Goal: Task Accomplishment & Management: Complete application form

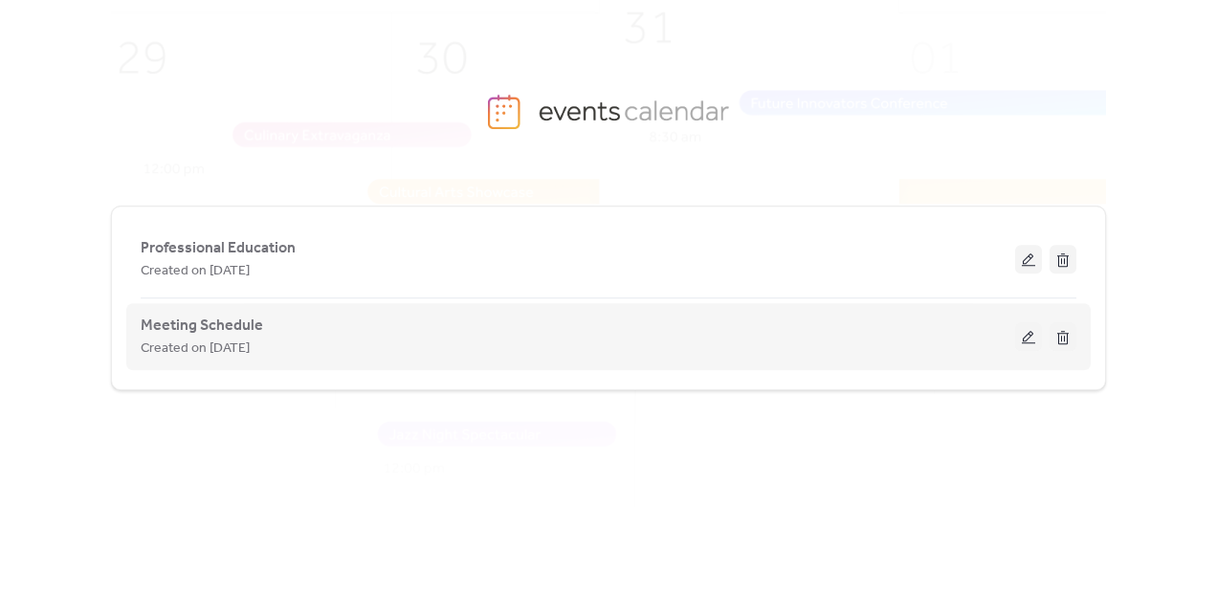
click at [282, 344] on div "Created on [DATE]" at bounding box center [578, 348] width 875 height 23
click at [1027, 336] on button at bounding box center [1028, 336] width 27 height 29
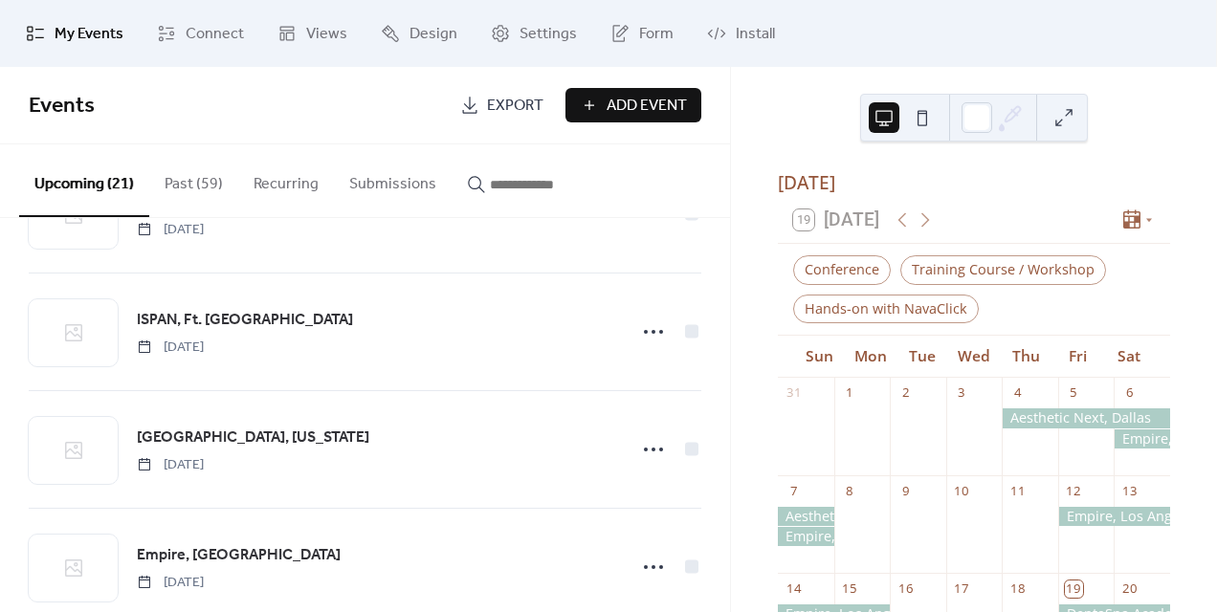
scroll to position [327, 0]
click at [925, 230] on icon at bounding box center [925, 220] width 23 height 23
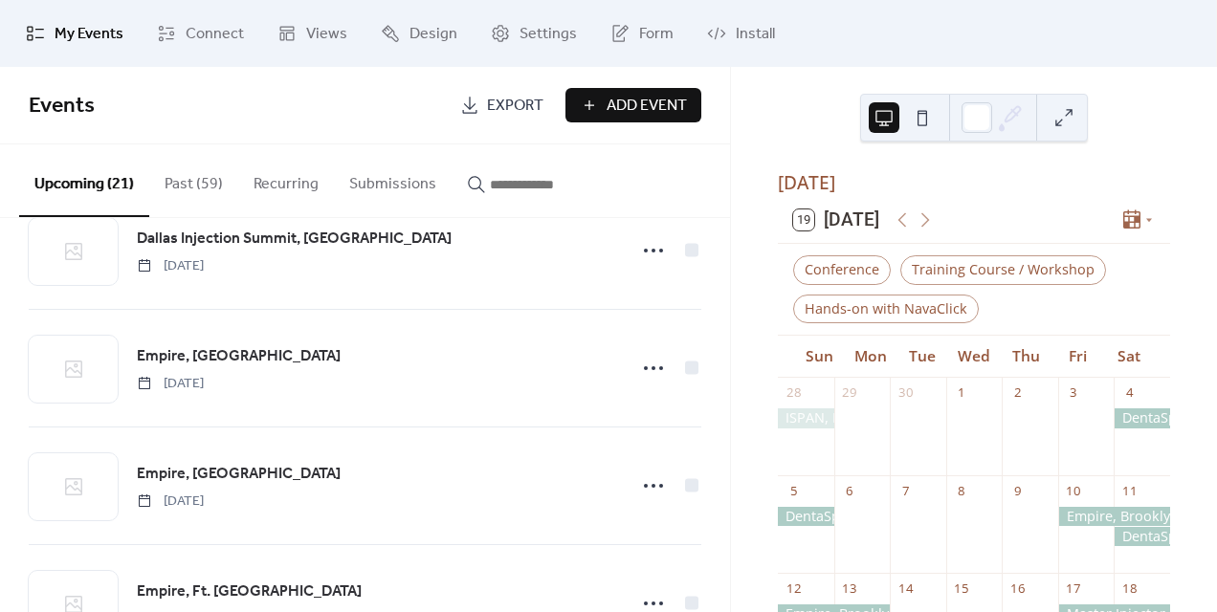
scroll to position [1110, 0]
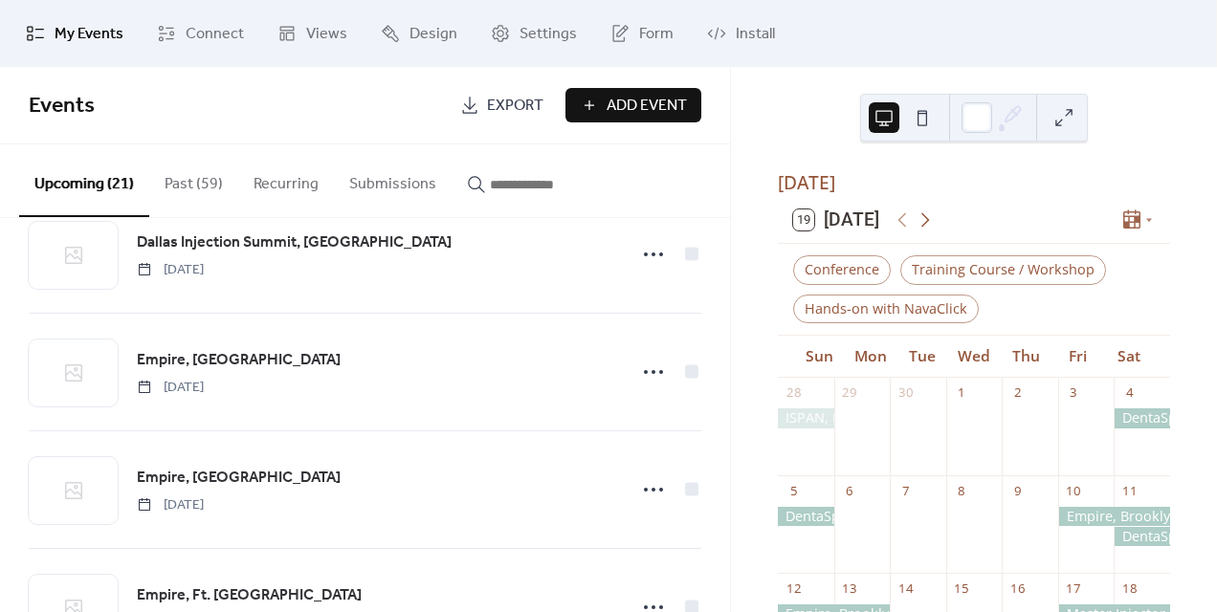
click at [921, 229] on icon at bounding box center [925, 220] width 23 height 23
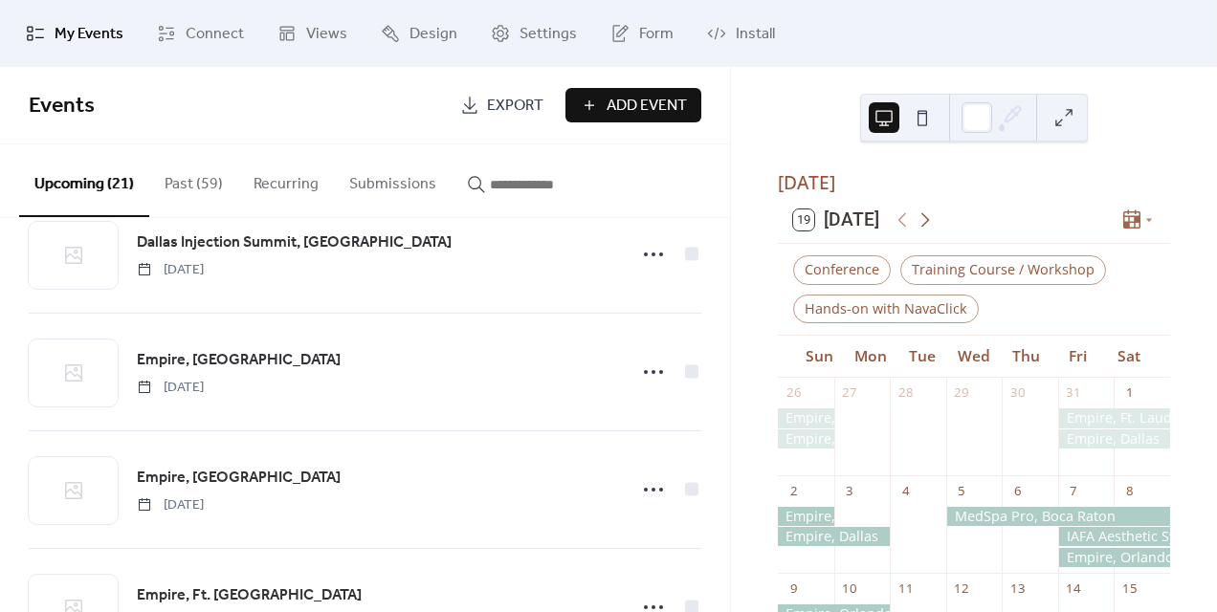
click at [921, 229] on icon at bounding box center [925, 220] width 23 height 23
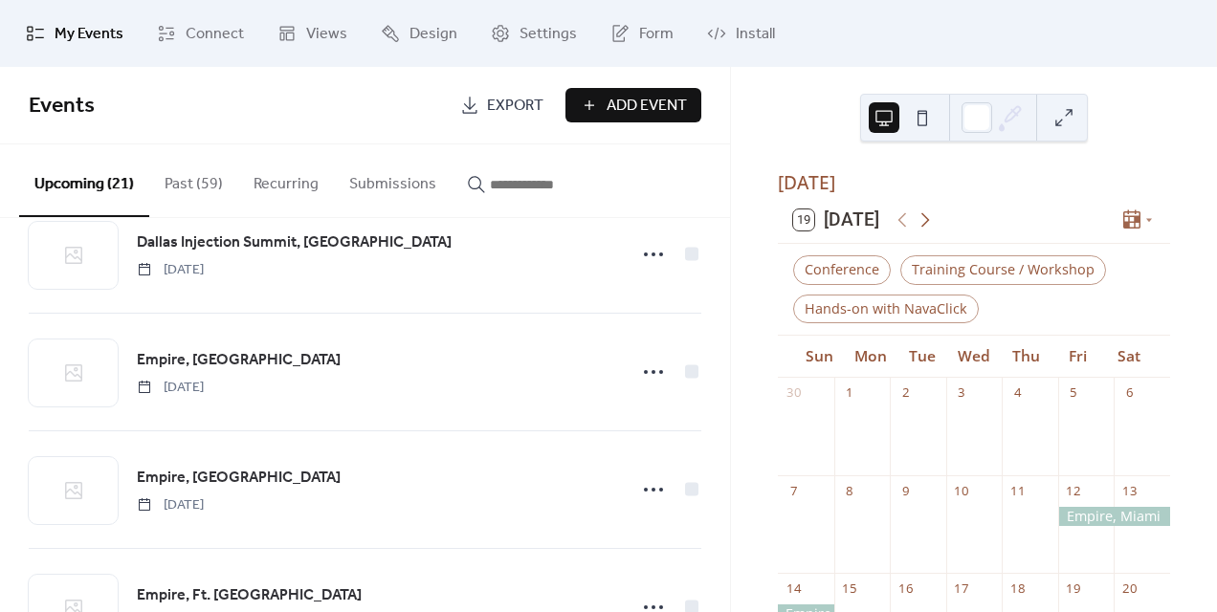
click at [921, 229] on icon at bounding box center [925, 220] width 23 height 23
click at [901, 224] on icon at bounding box center [902, 220] width 23 height 23
click at [929, 227] on icon at bounding box center [925, 219] width 9 height 14
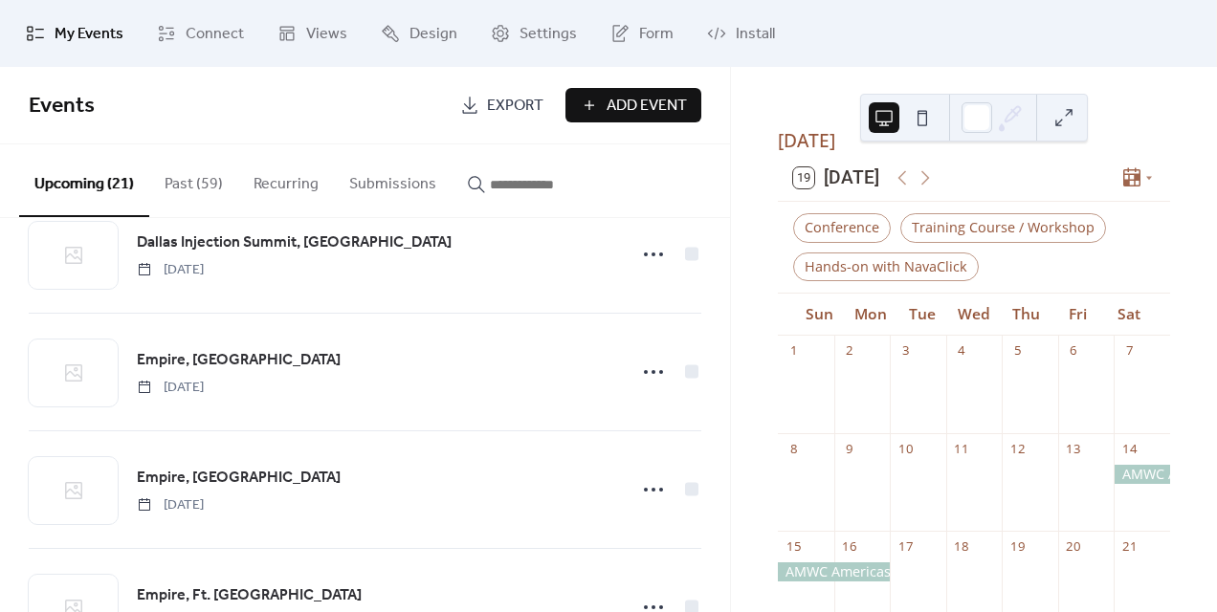
scroll to position [0, 0]
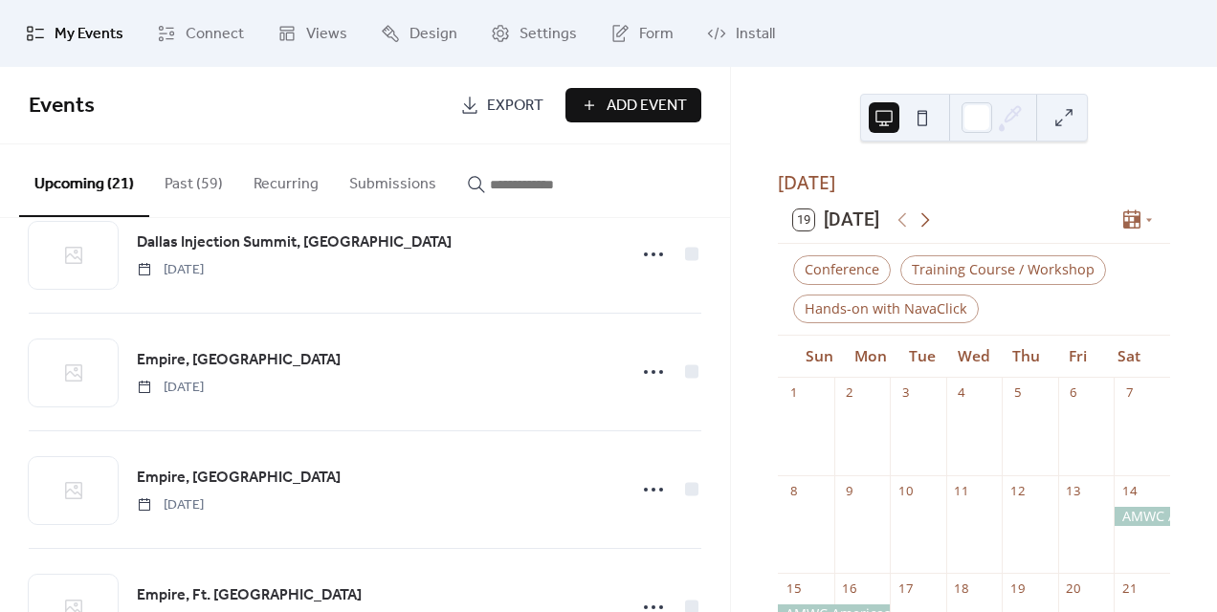
click at [933, 232] on icon at bounding box center [925, 220] width 23 height 23
click at [934, 229] on icon at bounding box center [925, 220] width 23 height 23
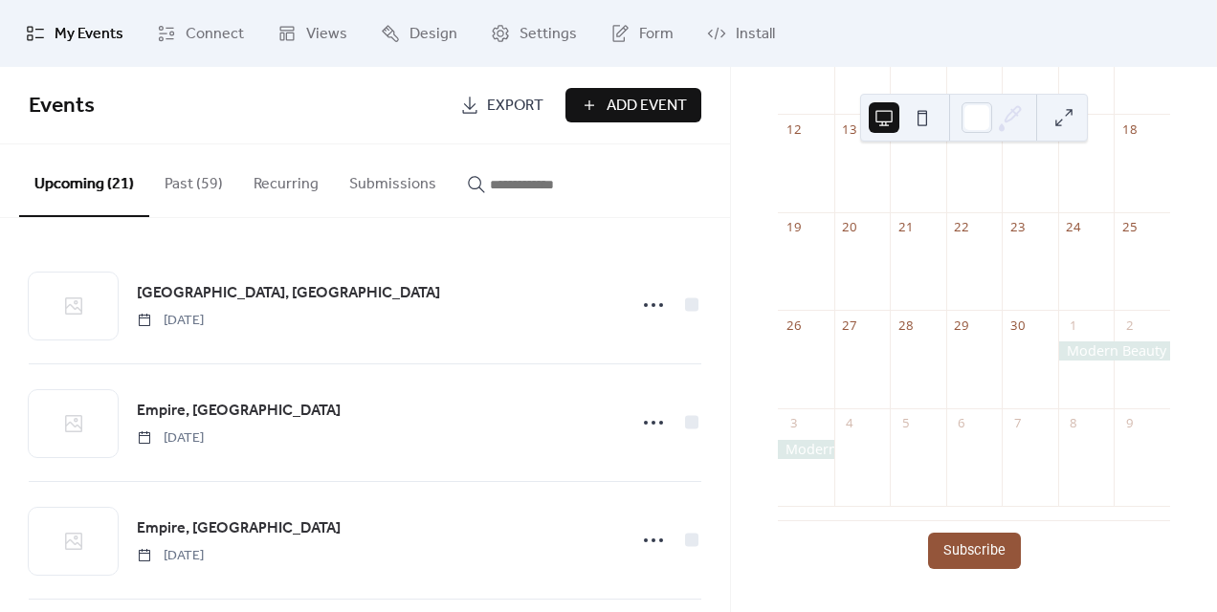
click at [190, 179] on button "Past (59)" at bounding box center [193, 179] width 89 height 71
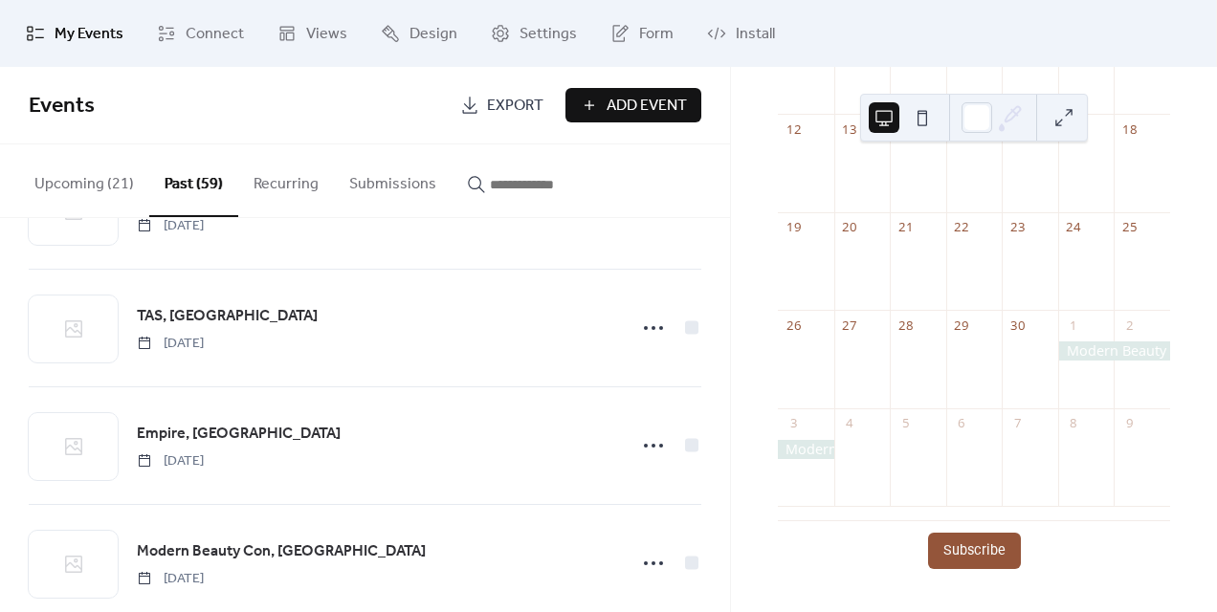
scroll to position [1158, 0]
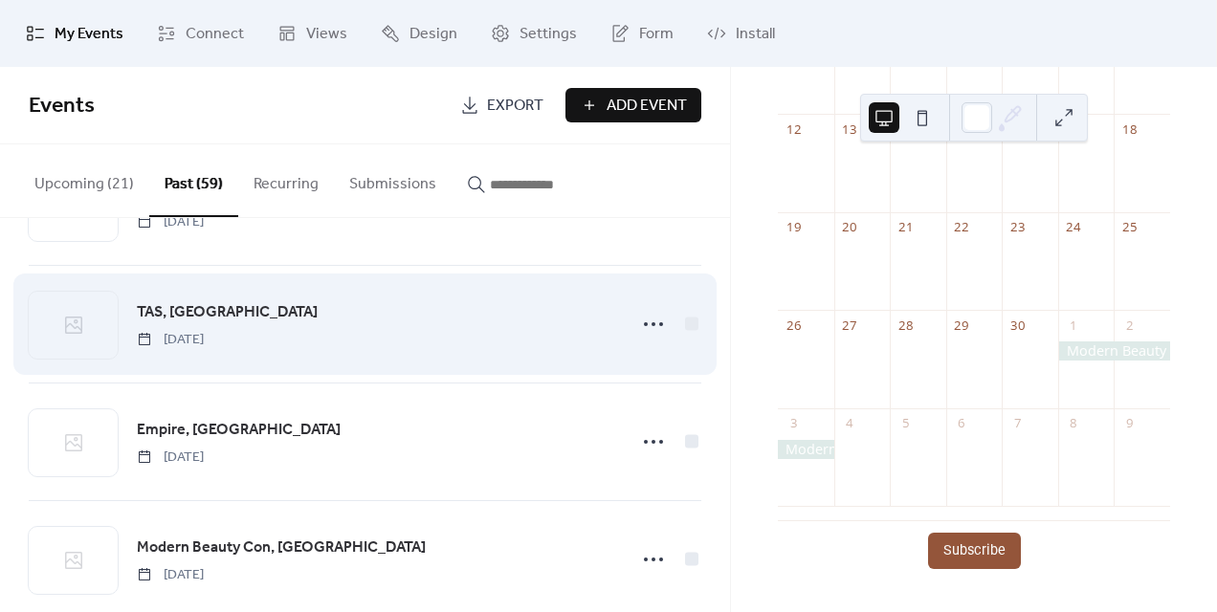
click at [355, 330] on div "[GEOGRAPHIC_DATA], [GEOGRAPHIC_DATA] [DATE]" at bounding box center [376, 324] width 478 height 49
click at [643, 321] on icon at bounding box center [653, 324] width 31 height 31
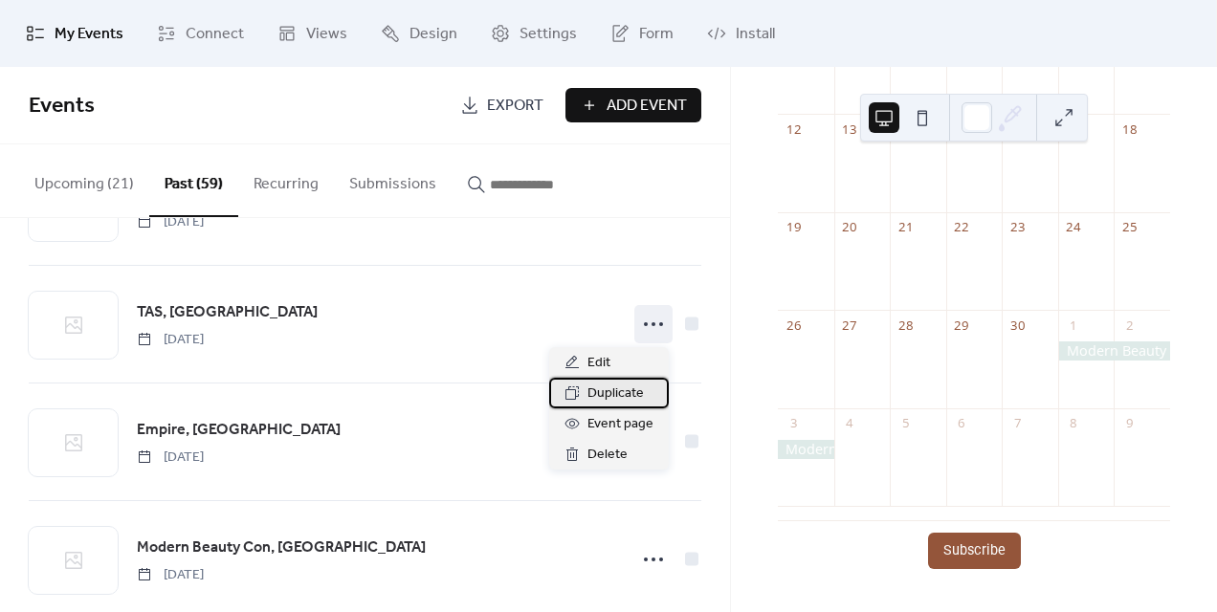
click at [610, 388] on span "Duplicate" at bounding box center [615, 394] width 56 height 23
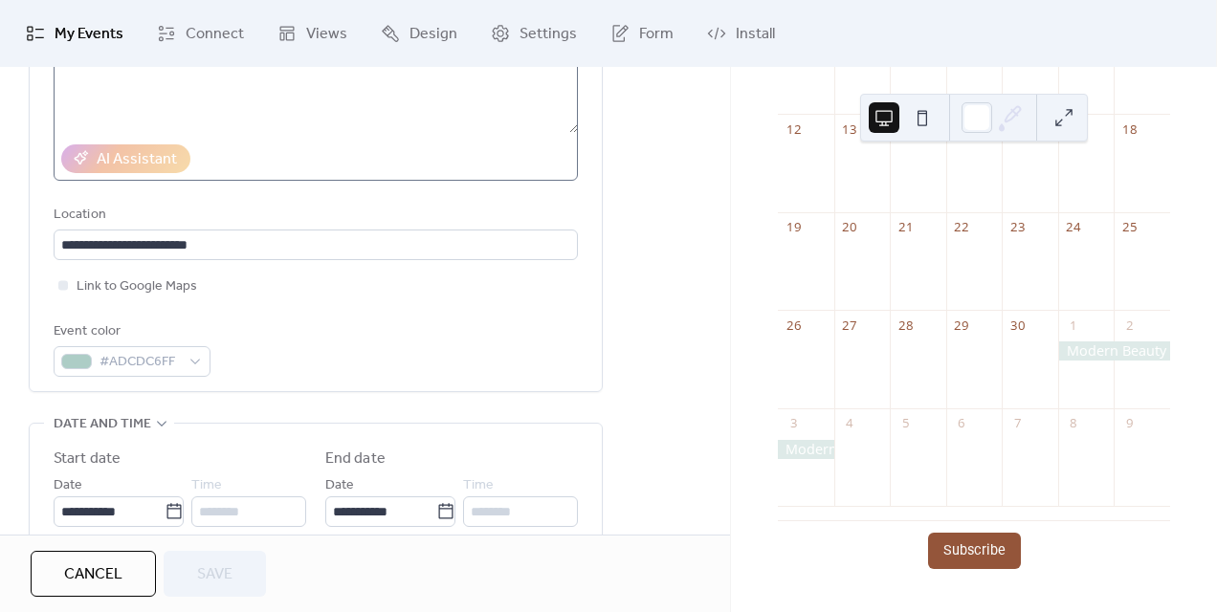
scroll to position [389, 0]
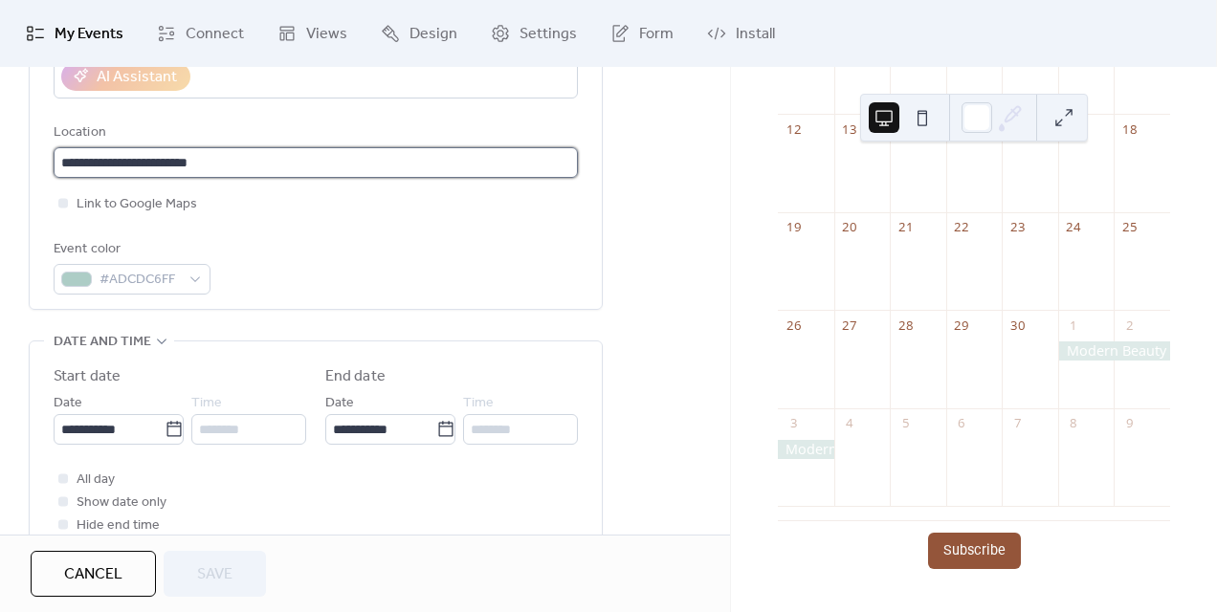
click at [275, 172] on input "**********" at bounding box center [316, 162] width 524 height 31
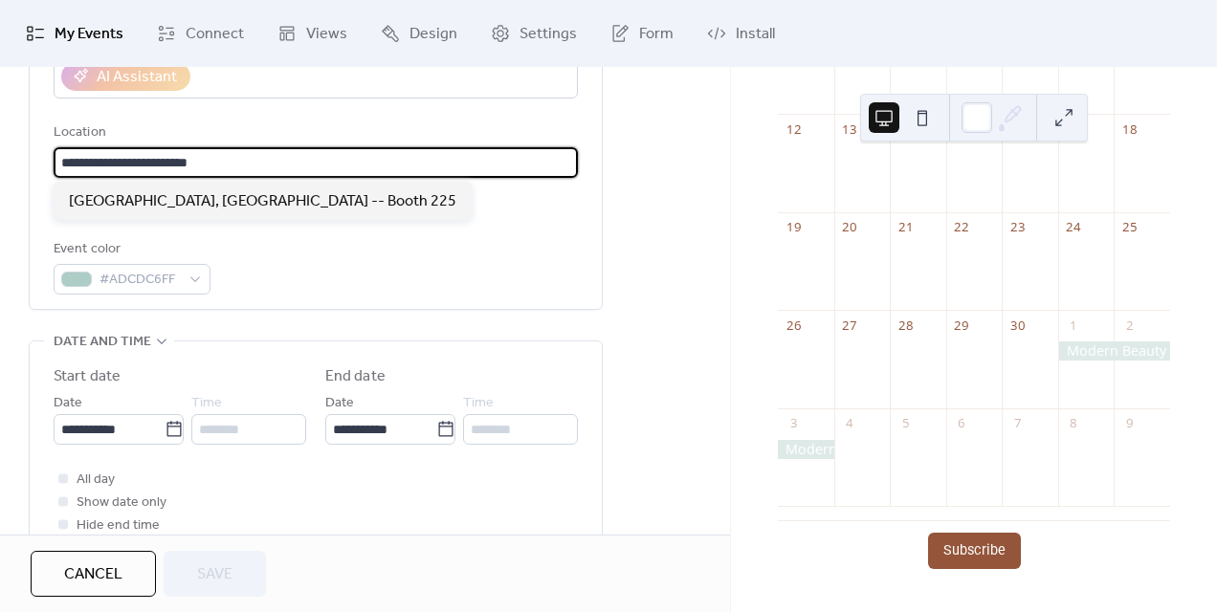
drag, startPoint x: 271, startPoint y: 163, endPoint x: 160, endPoint y: 155, distance: 111.3
click at [160, 155] on input "**********" at bounding box center [316, 162] width 524 height 31
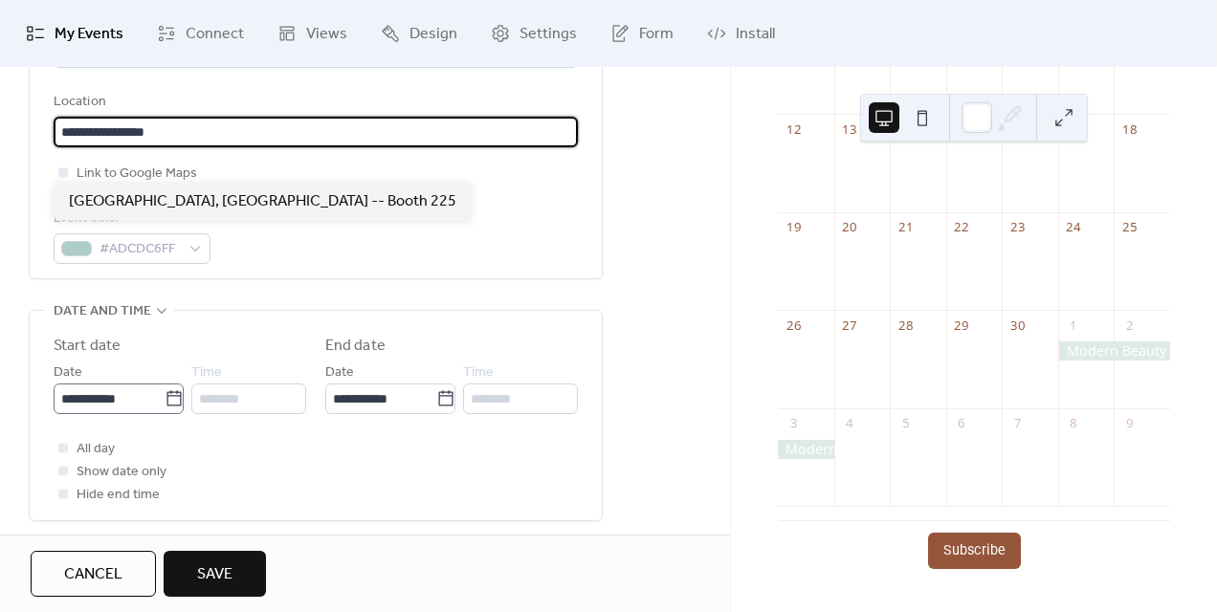
scroll to position [421, 0]
type input "**********"
click at [172, 404] on icon at bounding box center [173, 396] width 14 height 15
click at [165, 404] on input "**********" at bounding box center [109, 398] width 111 height 31
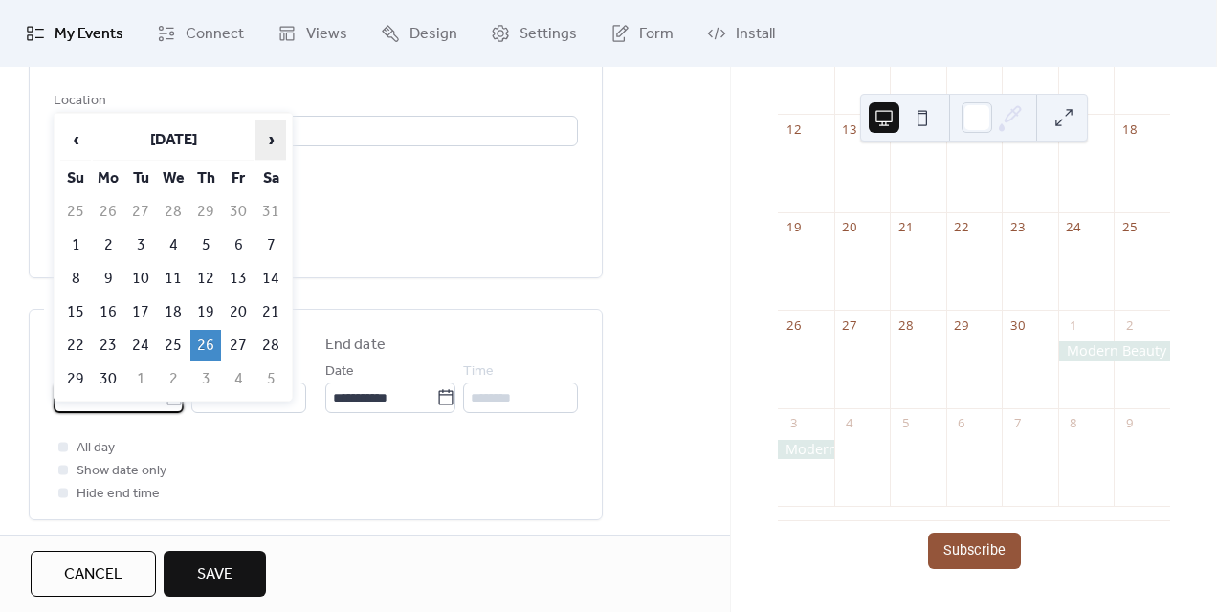
click at [269, 138] on span "›" at bounding box center [270, 140] width 29 height 38
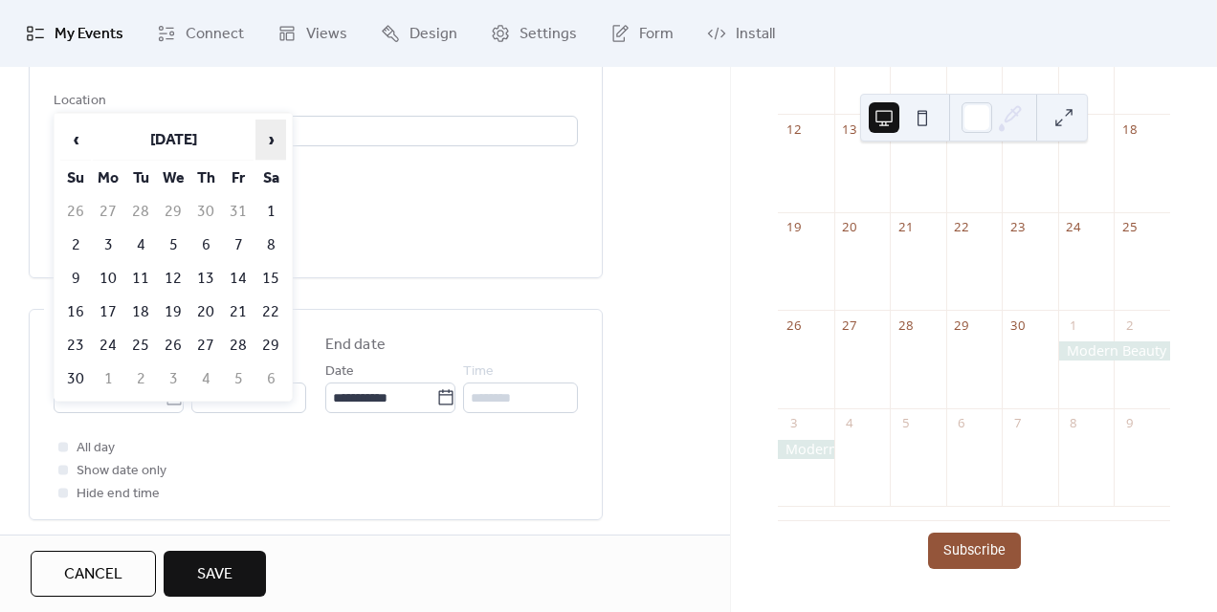
click at [269, 138] on span "›" at bounding box center [270, 140] width 29 height 38
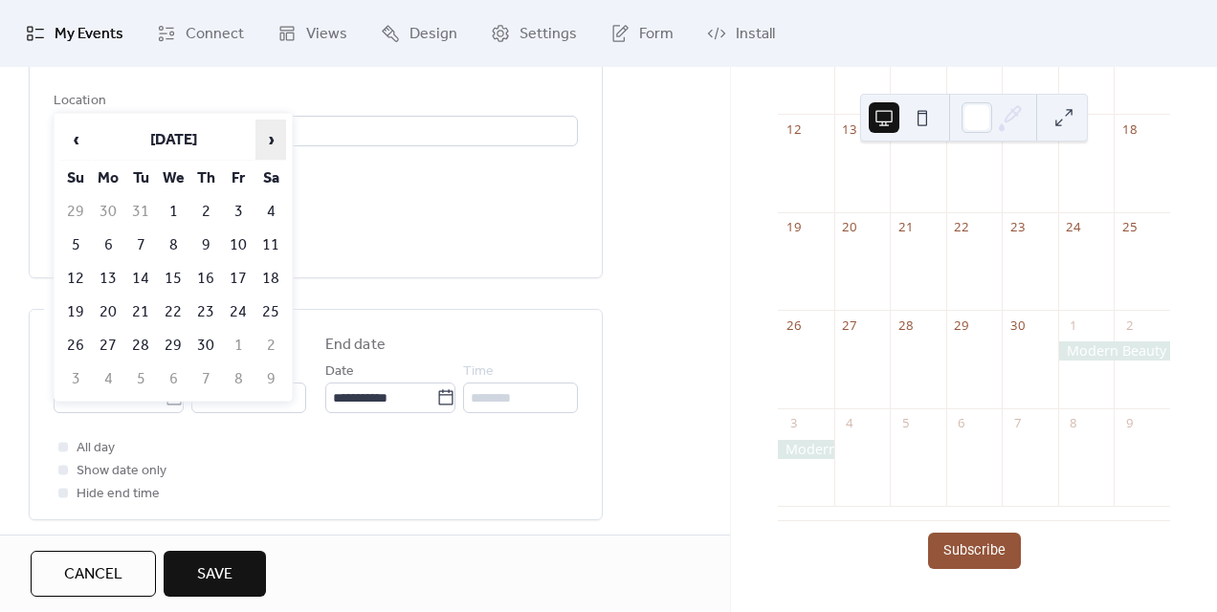
click at [269, 138] on span "›" at bounding box center [270, 140] width 29 height 38
click at [215, 316] on td "25" at bounding box center [205, 313] width 31 height 32
type input "**********"
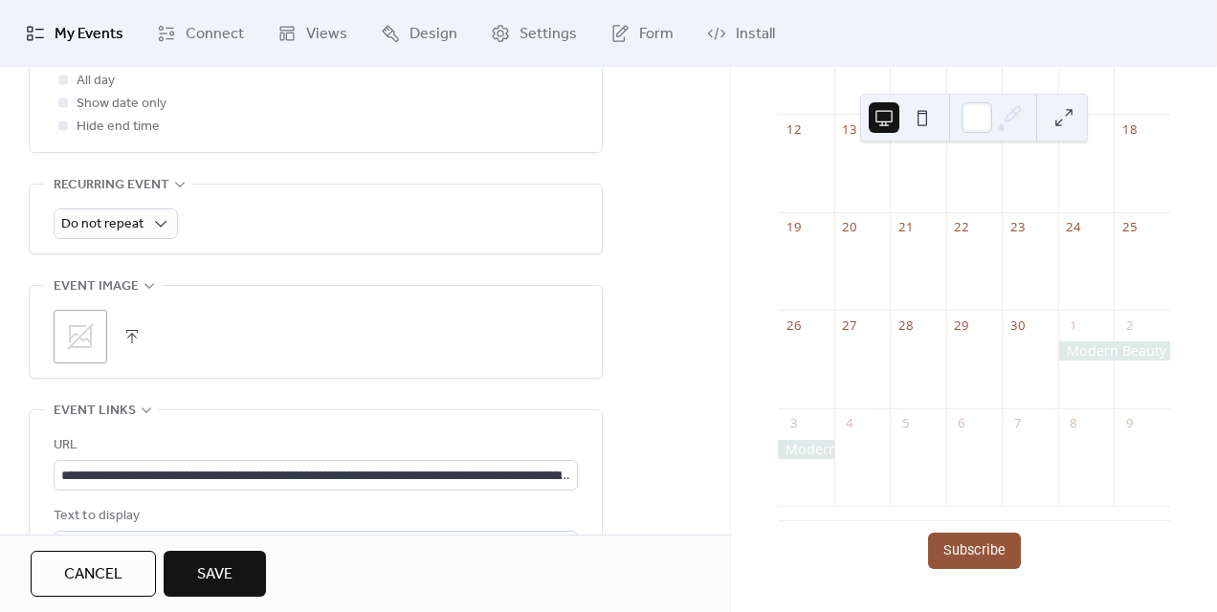
scroll to position [785, 0]
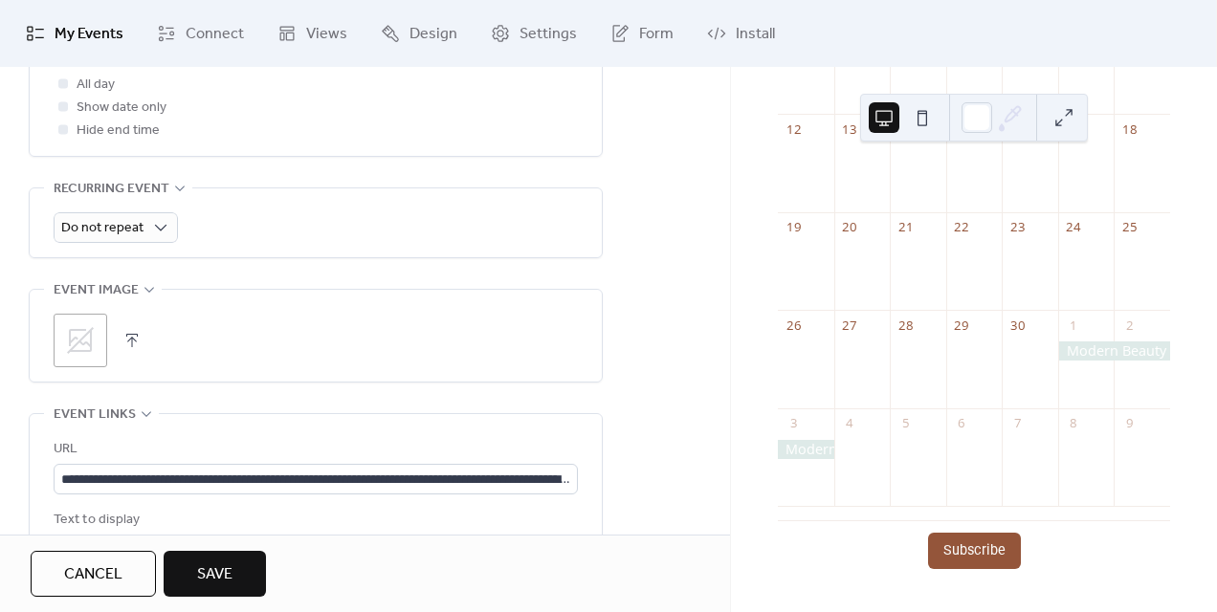
click at [205, 565] on span "Save" at bounding box center [214, 575] width 35 height 23
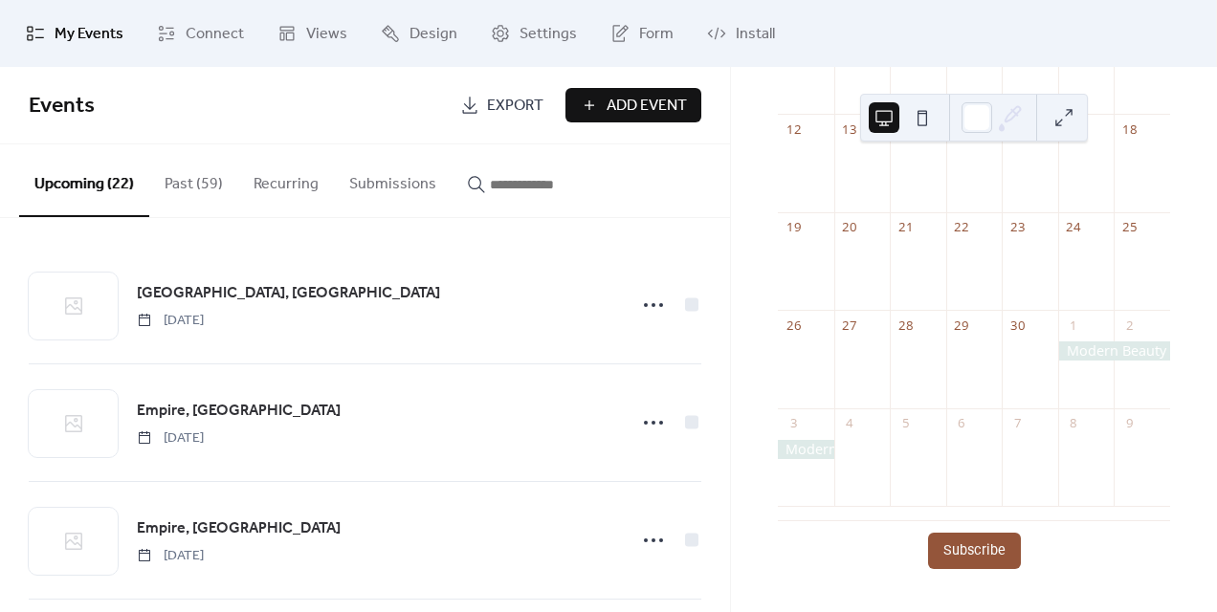
click at [183, 184] on button "Past (59)" at bounding box center [193, 179] width 89 height 71
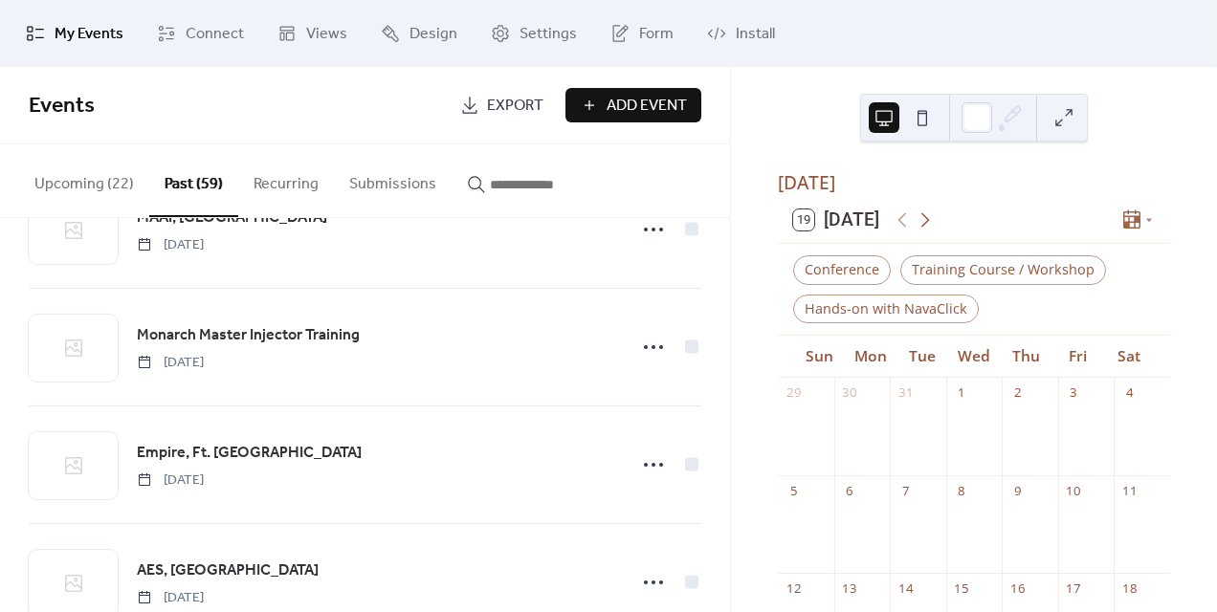
click at [926, 228] on icon at bounding box center [925, 220] width 23 height 23
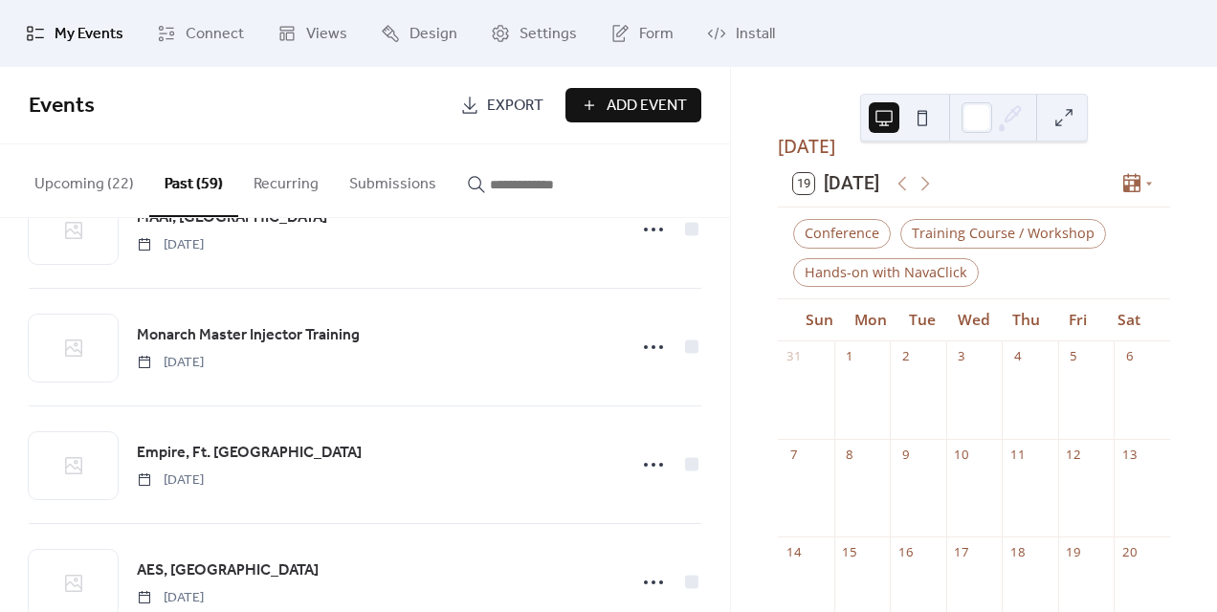
scroll to position [35, 0]
click at [902, 196] on icon at bounding box center [902, 184] width 23 height 23
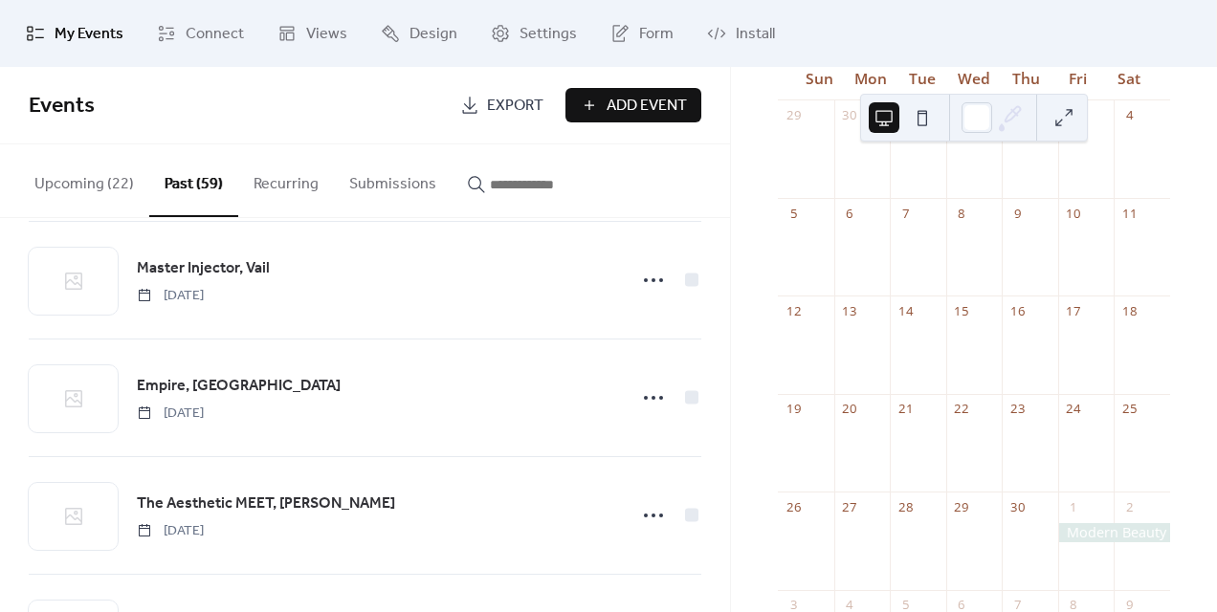
scroll to position [2391, 0]
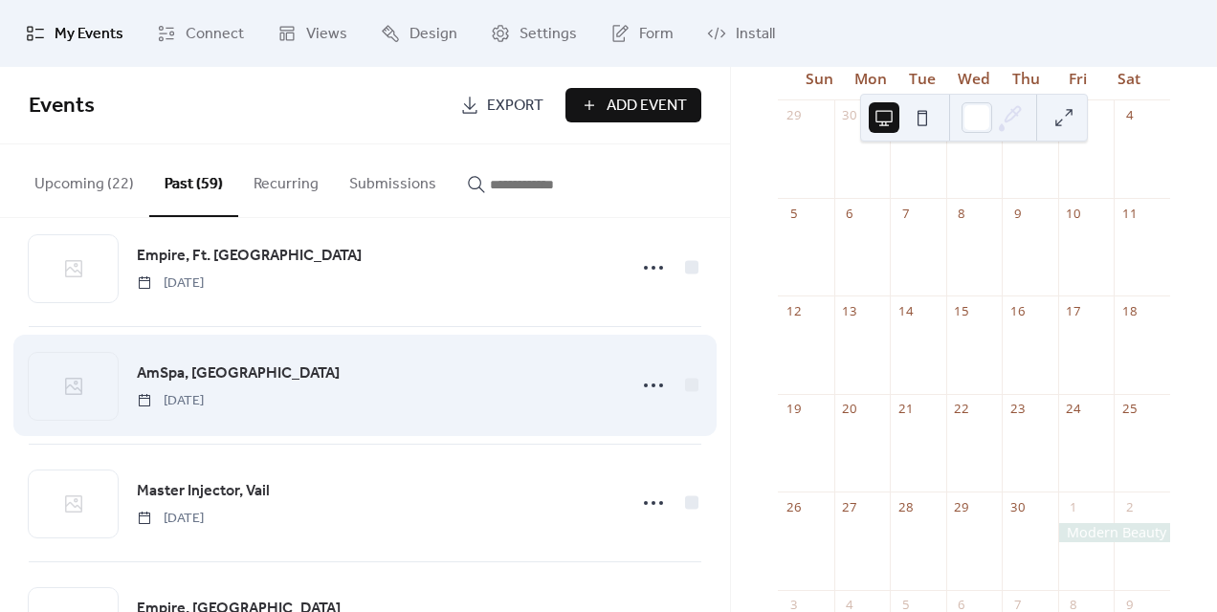
click at [334, 405] on div "AmSpa, [GEOGRAPHIC_DATA] [DATE]" at bounding box center [376, 386] width 478 height 49
click at [639, 376] on icon at bounding box center [653, 385] width 31 height 31
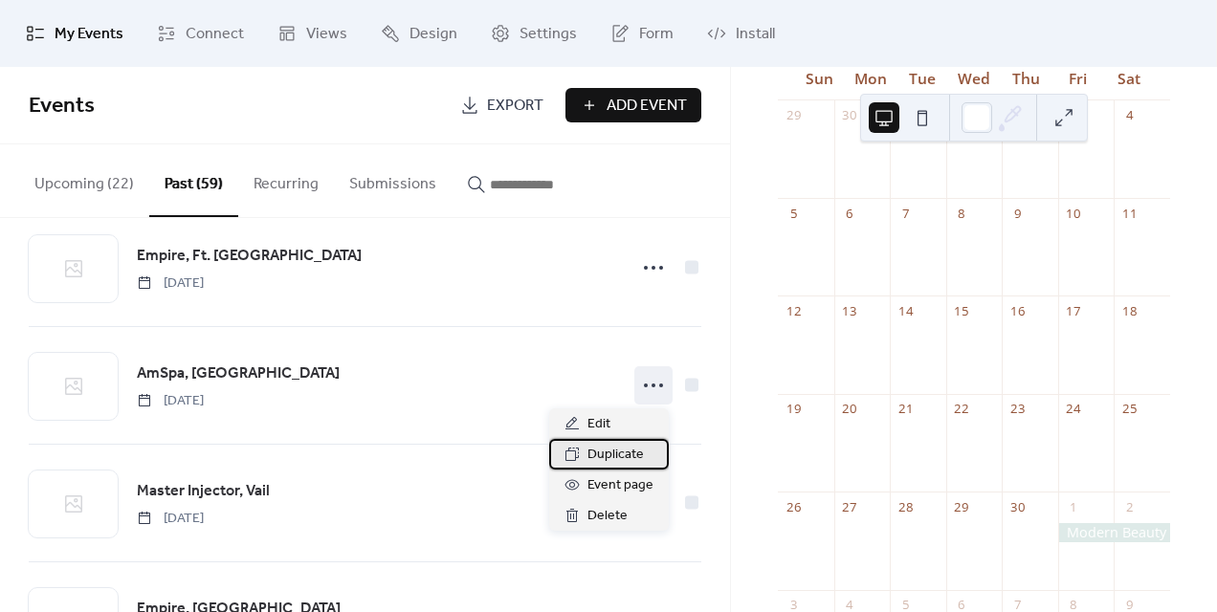
click at [618, 448] on span "Duplicate" at bounding box center [615, 455] width 56 height 23
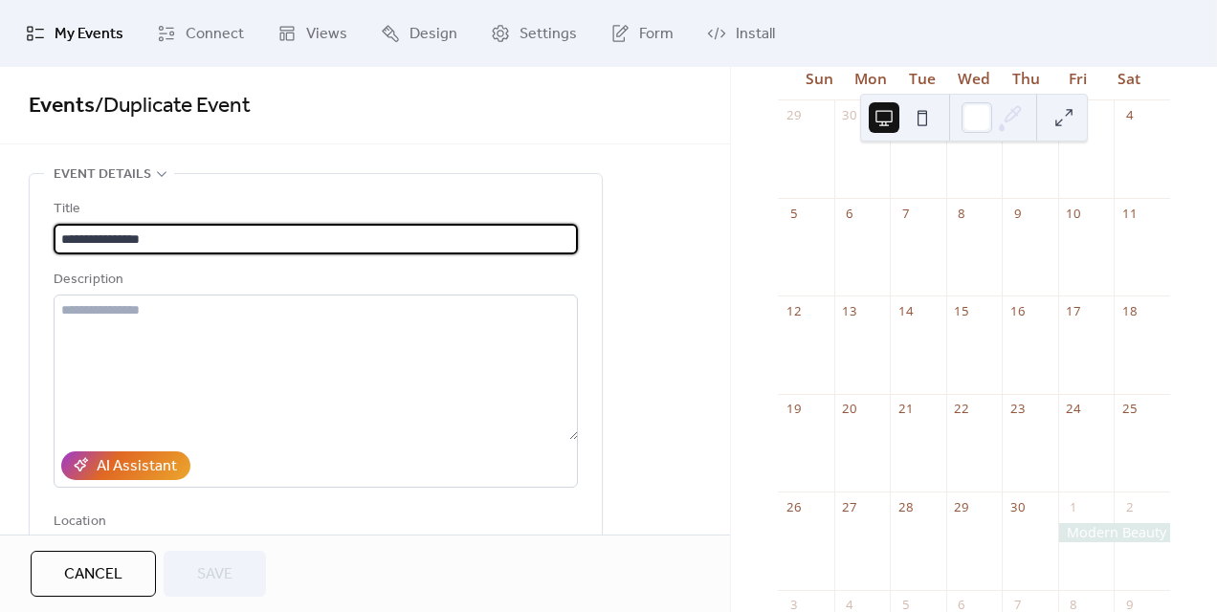
click at [114, 245] on input "**********" at bounding box center [316, 239] width 524 height 31
click at [110, 242] on input "**********" at bounding box center [316, 239] width 524 height 31
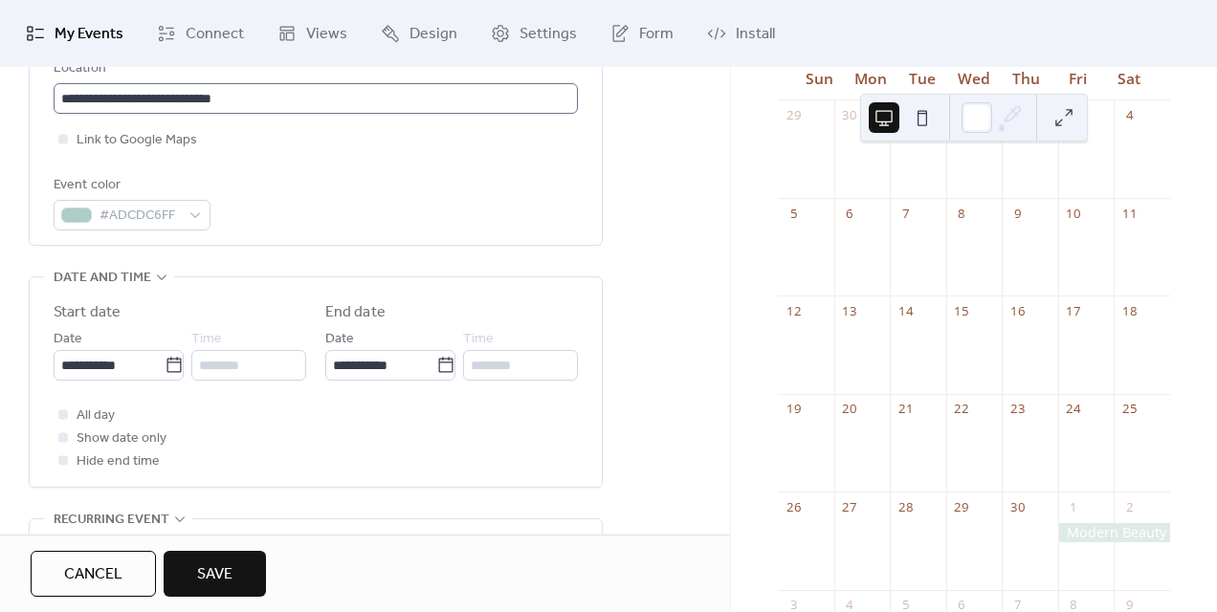
scroll to position [373, 0]
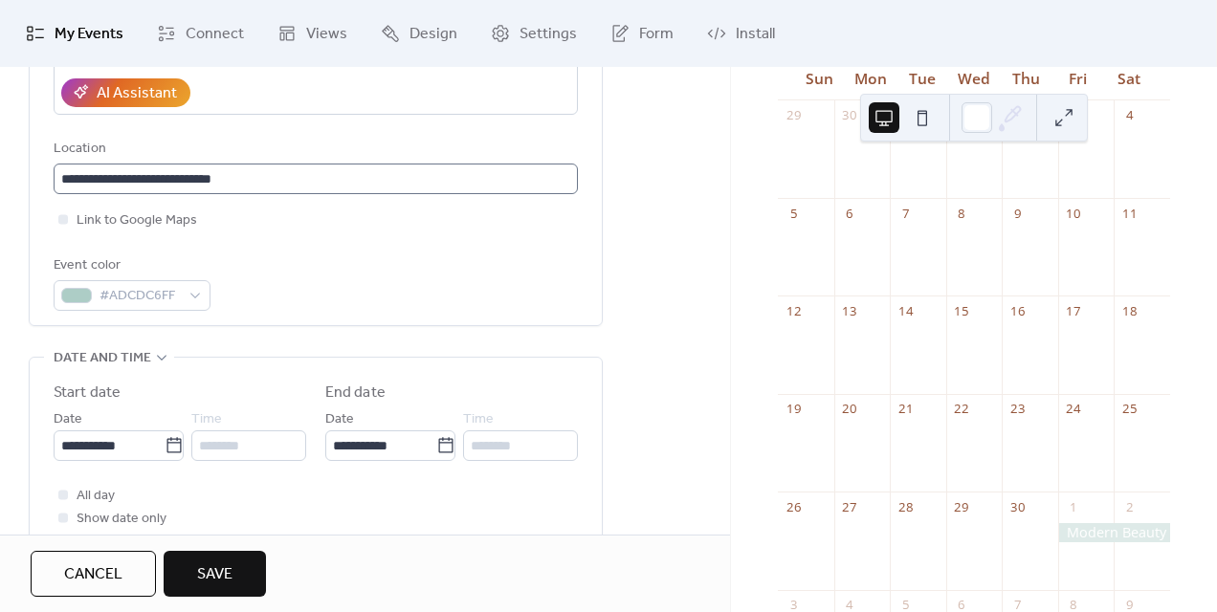
type input "**********"
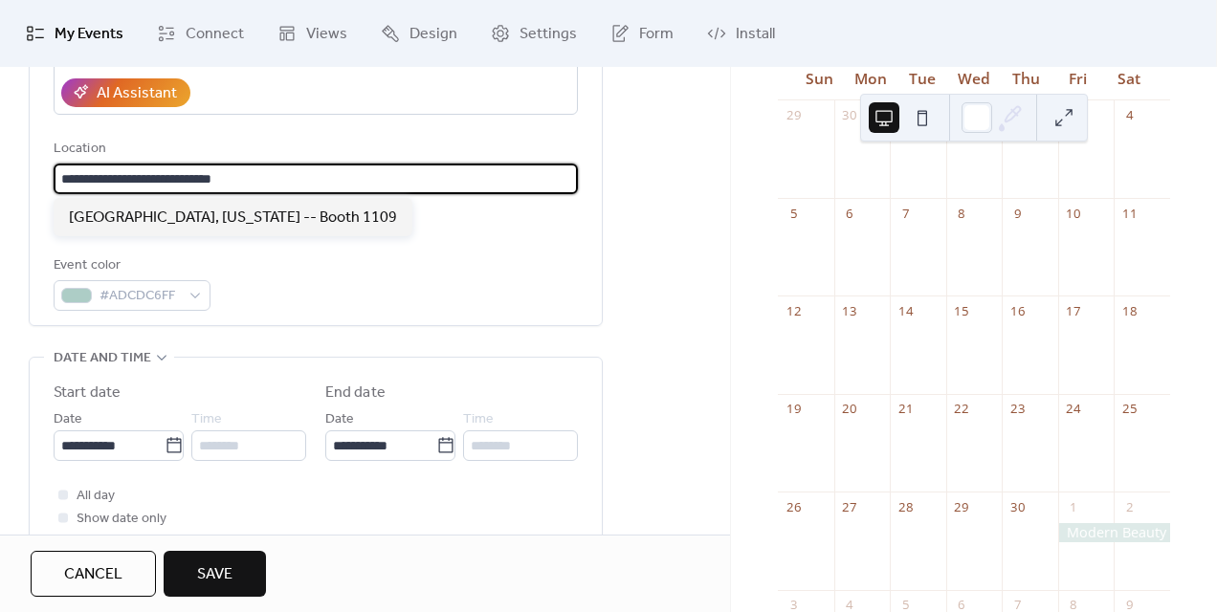
drag, startPoint x: 285, startPoint y: 179, endPoint x: 223, endPoint y: 175, distance: 62.3
click at [221, 176] on input "**********" at bounding box center [316, 179] width 524 height 31
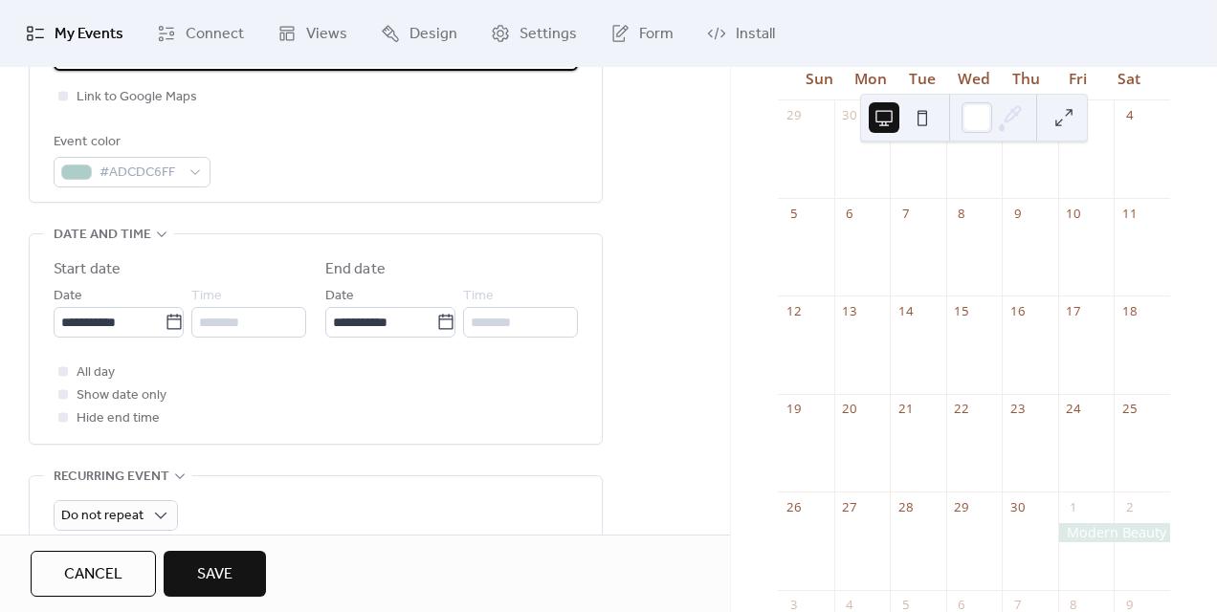
scroll to position [518, 0]
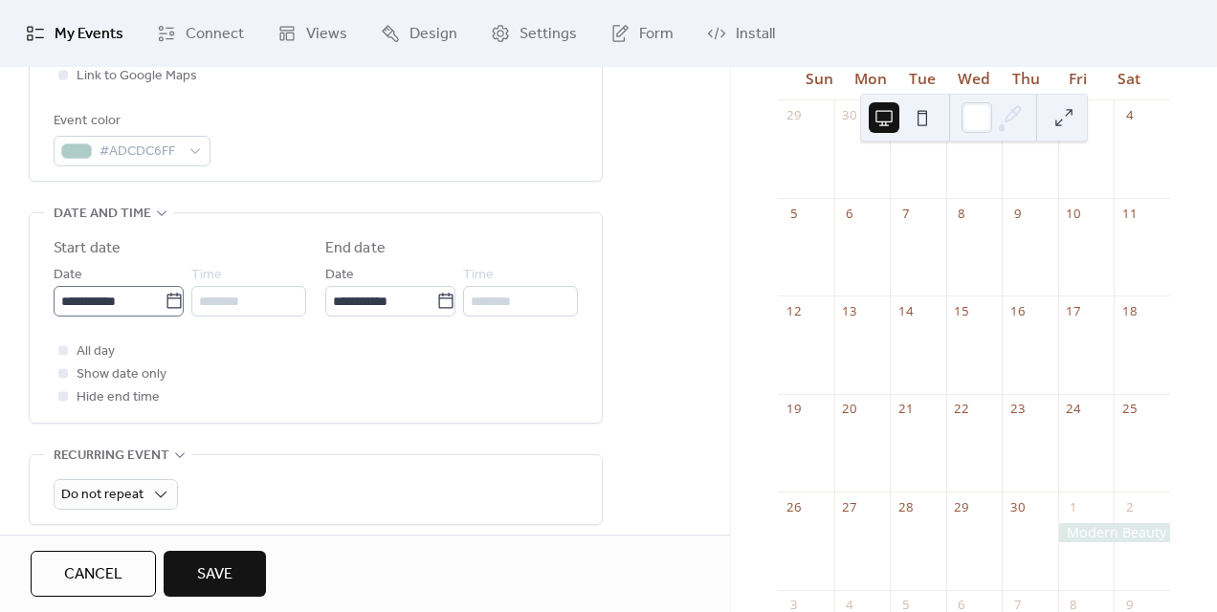
type input "**********"
click at [166, 301] on icon at bounding box center [173, 300] width 14 height 15
click at [162, 301] on input "**********" at bounding box center [109, 301] width 111 height 31
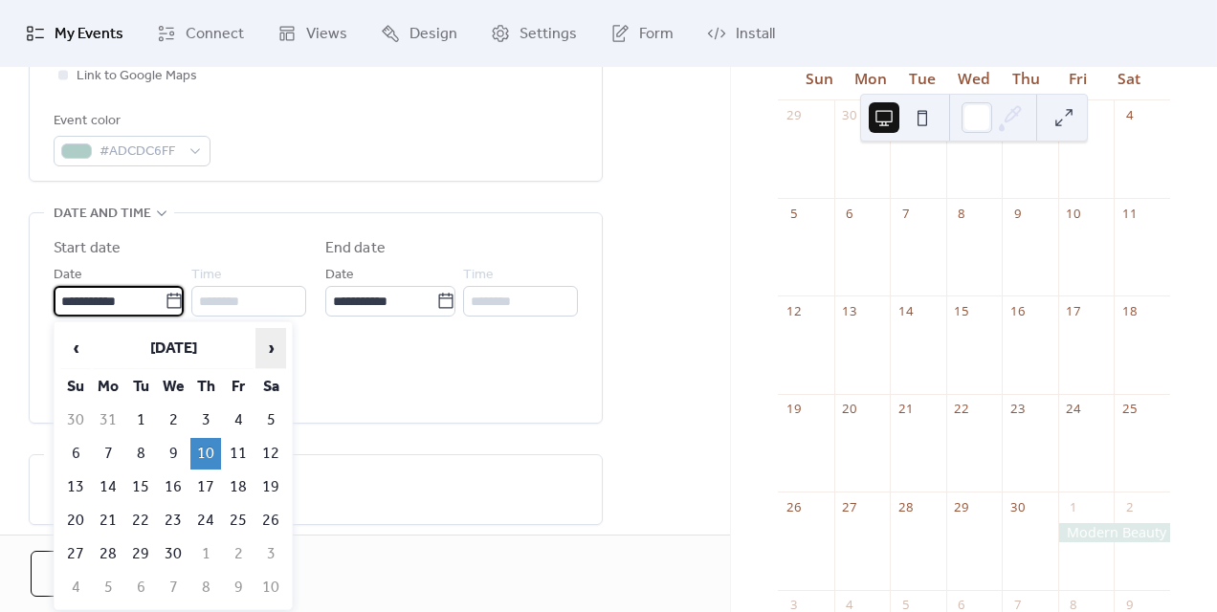
click at [262, 344] on span "›" at bounding box center [270, 348] width 29 height 38
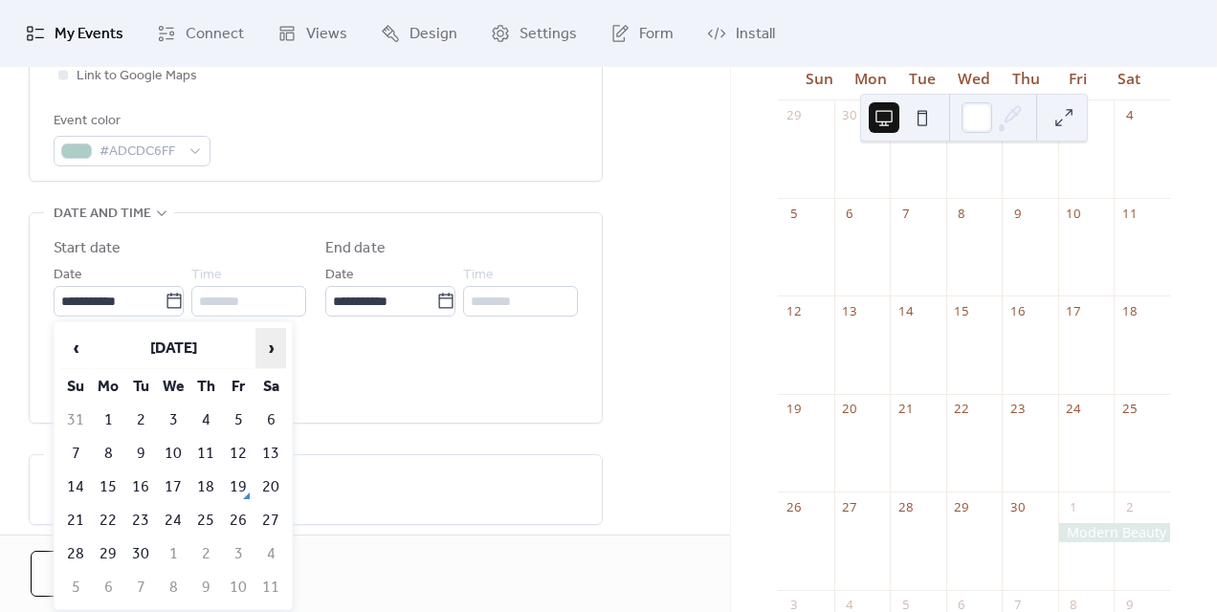
click at [262, 344] on span "›" at bounding box center [270, 348] width 29 height 38
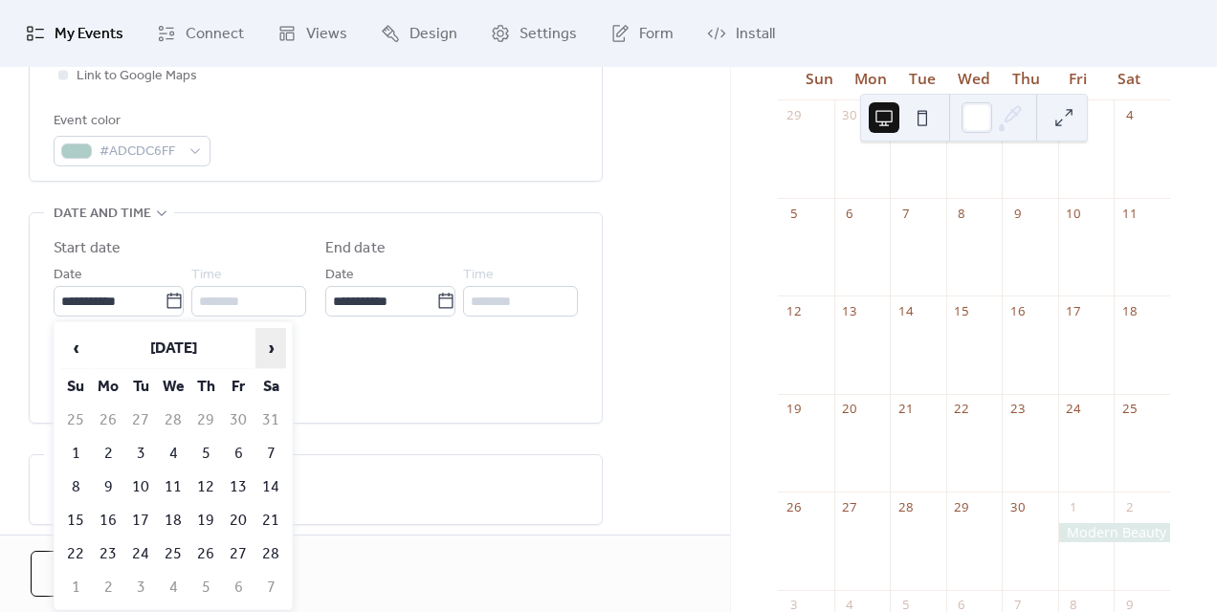
click at [262, 344] on span "›" at bounding box center [270, 348] width 29 height 38
click at [212, 454] on td "9" at bounding box center [205, 454] width 31 height 32
type input "**********"
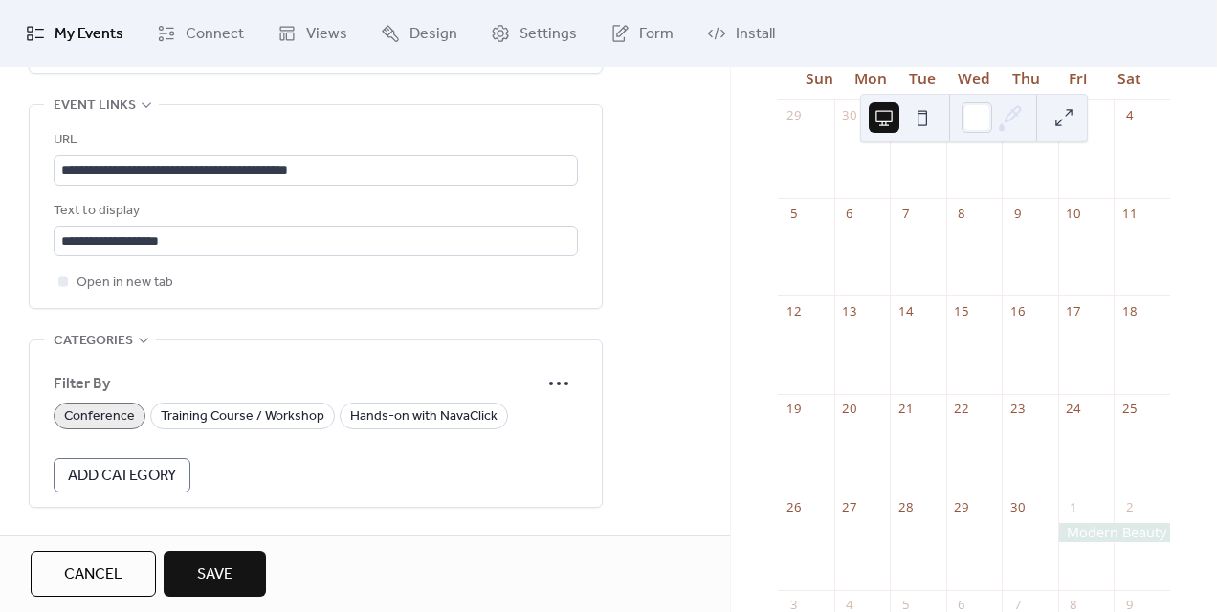
scroll to position [1161, 0]
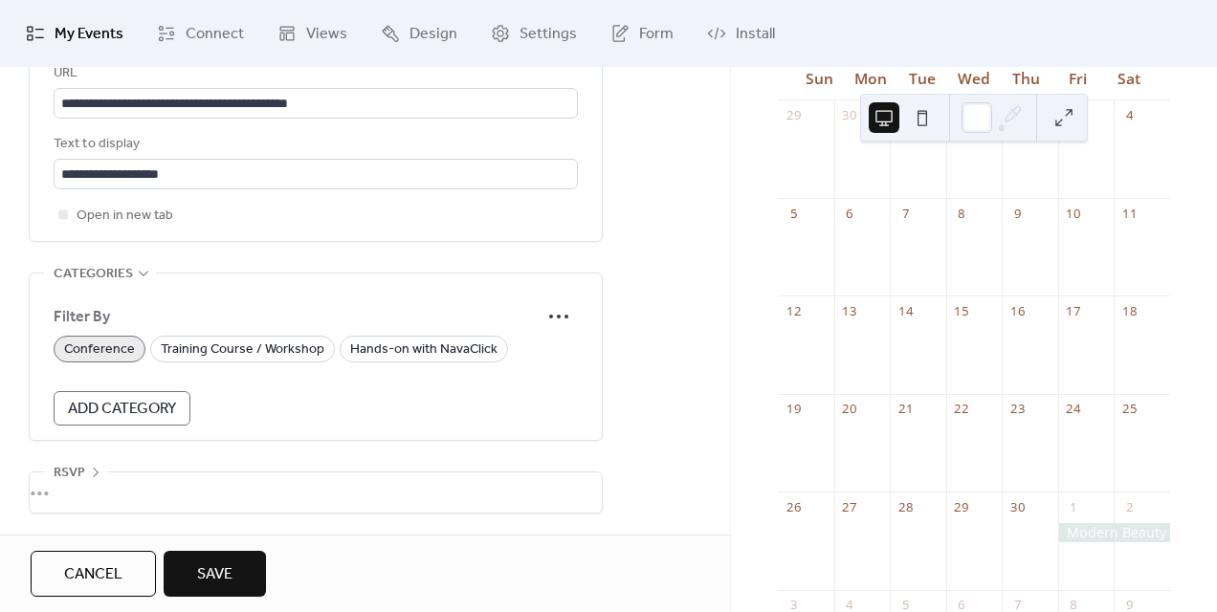
click at [237, 566] on button "Save" at bounding box center [215, 574] width 102 height 46
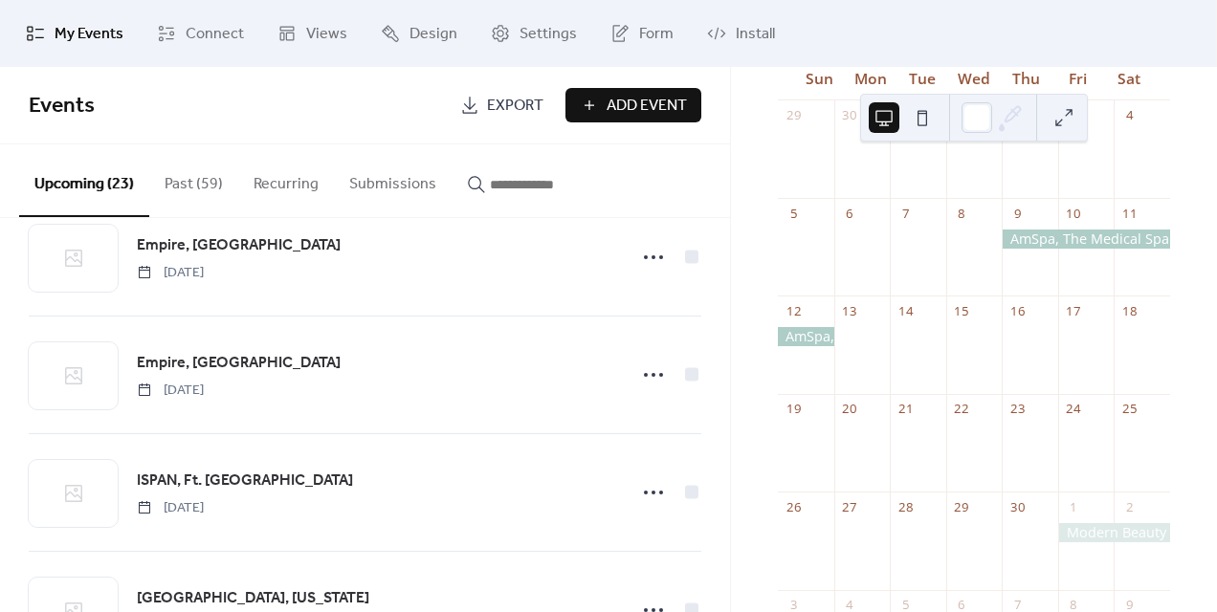
scroll to position [14, 0]
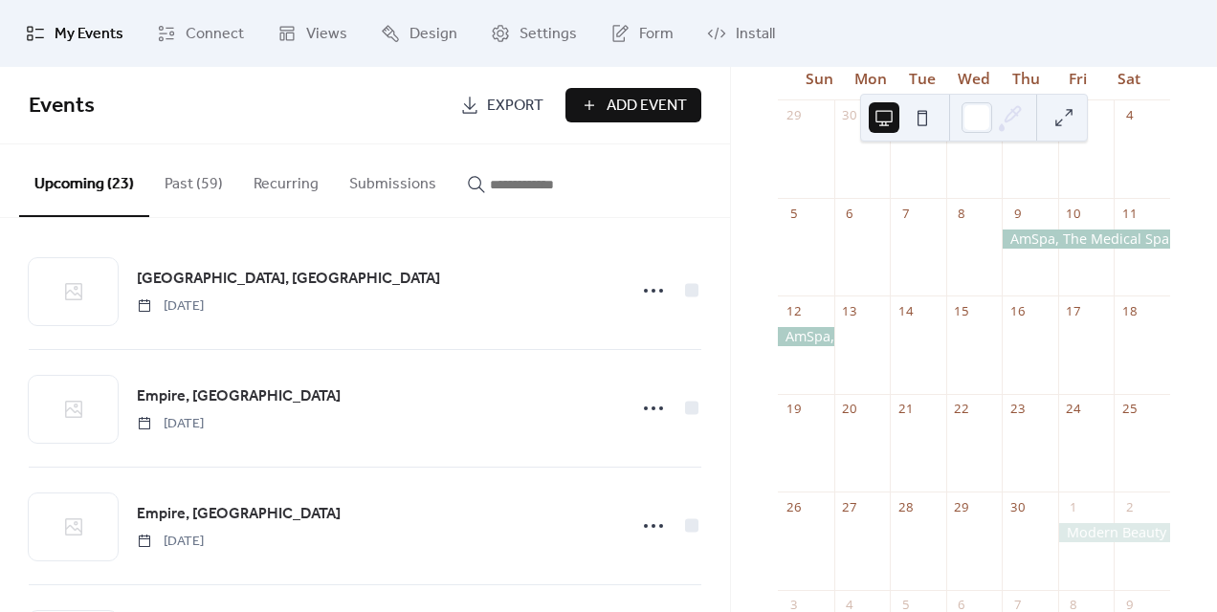
click at [209, 179] on button "Past (59)" at bounding box center [193, 179] width 89 height 71
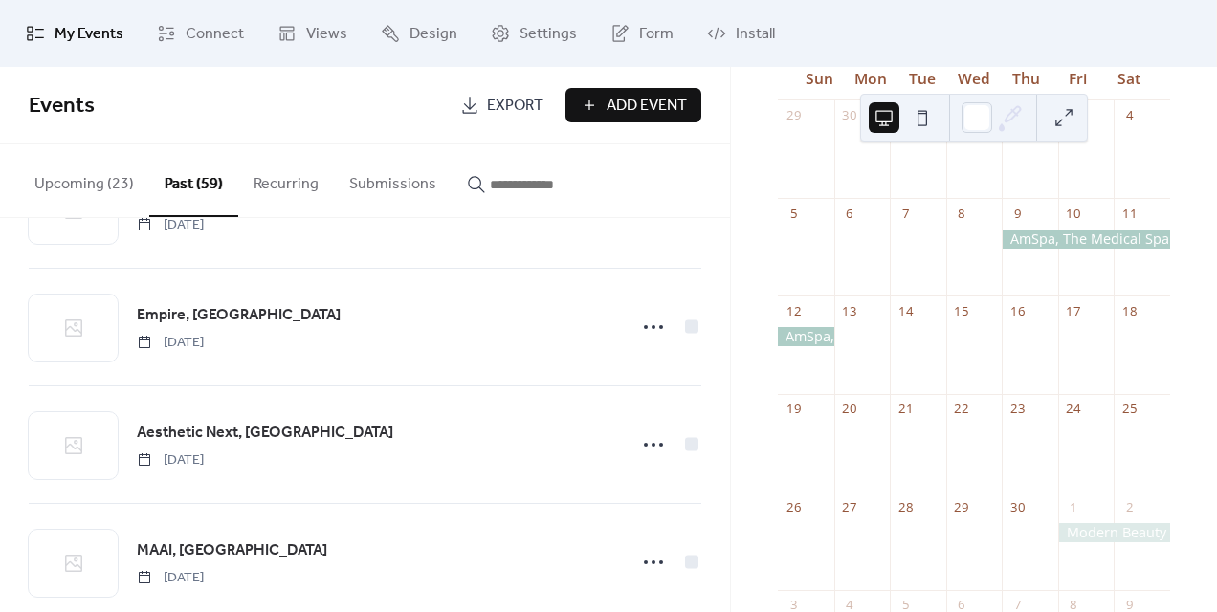
scroll to position [100, 0]
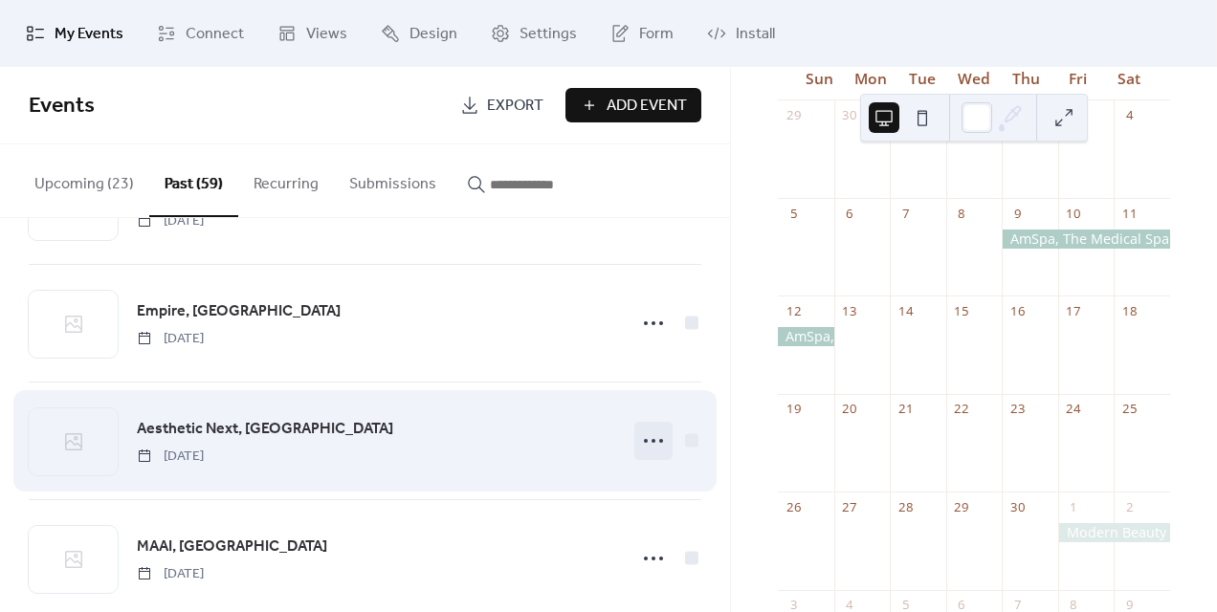
click at [640, 445] on icon at bounding box center [653, 441] width 31 height 31
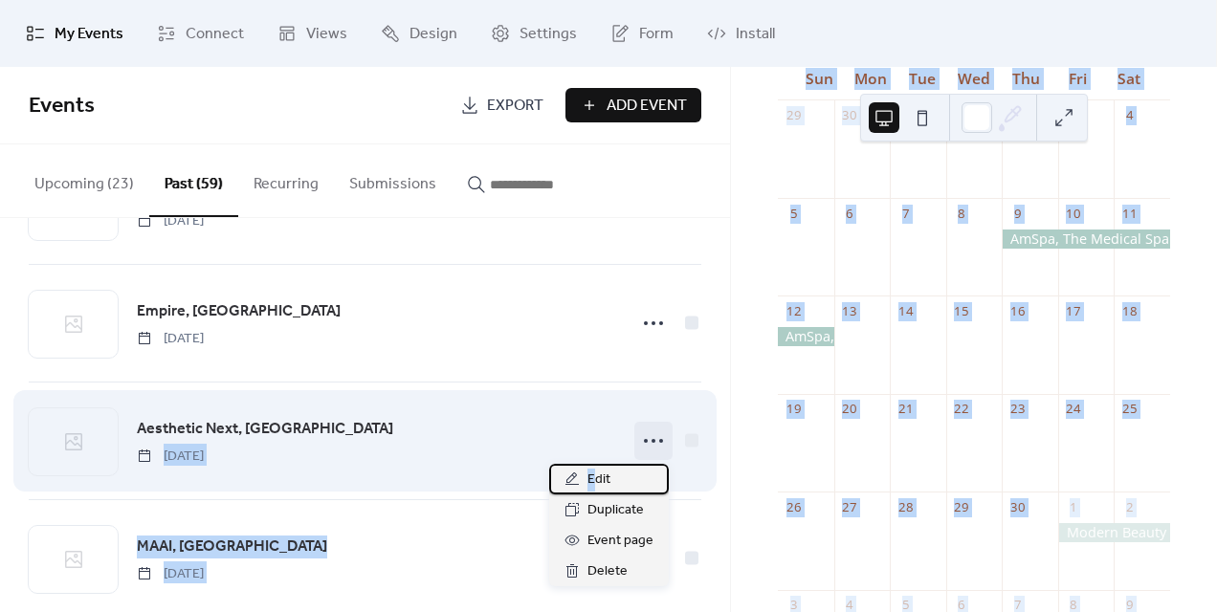
drag, startPoint x: 592, startPoint y: 473, endPoint x: 584, endPoint y: 427, distance: 46.7
click at [584, 427] on body "My Events Connect Views Design Settings Form Install My Events Events Export Ad…" at bounding box center [608, 306] width 1217 height 612
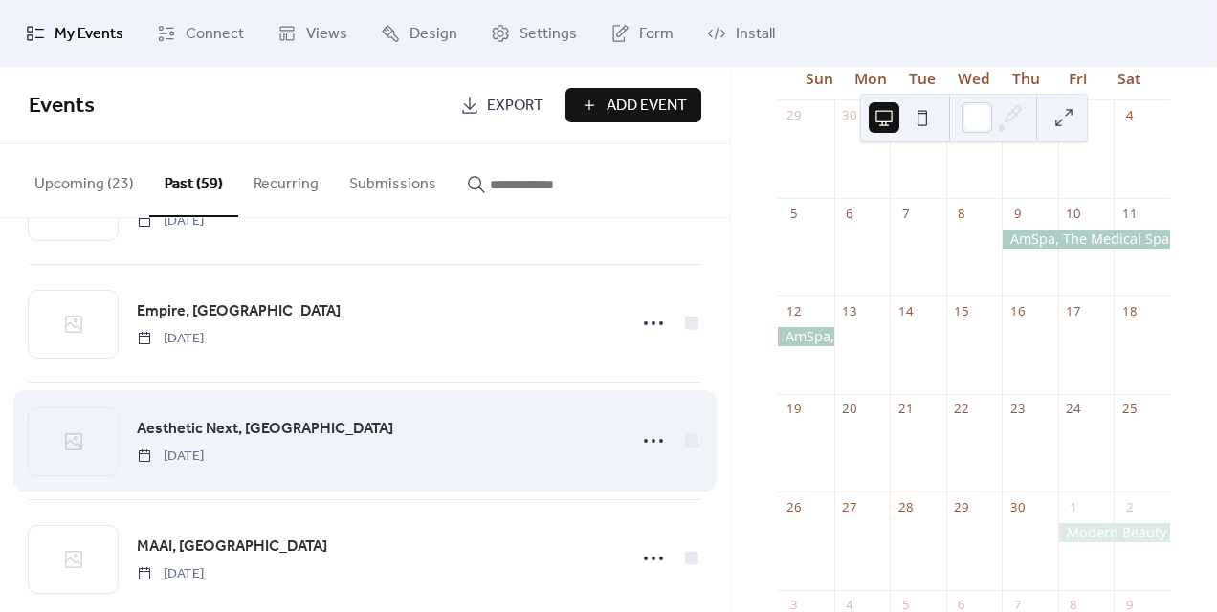
click at [584, 427] on div "Aesthetic Next, [GEOGRAPHIC_DATA] [DATE]" at bounding box center [376, 441] width 478 height 49
click at [652, 444] on icon at bounding box center [653, 441] width 31 height 31
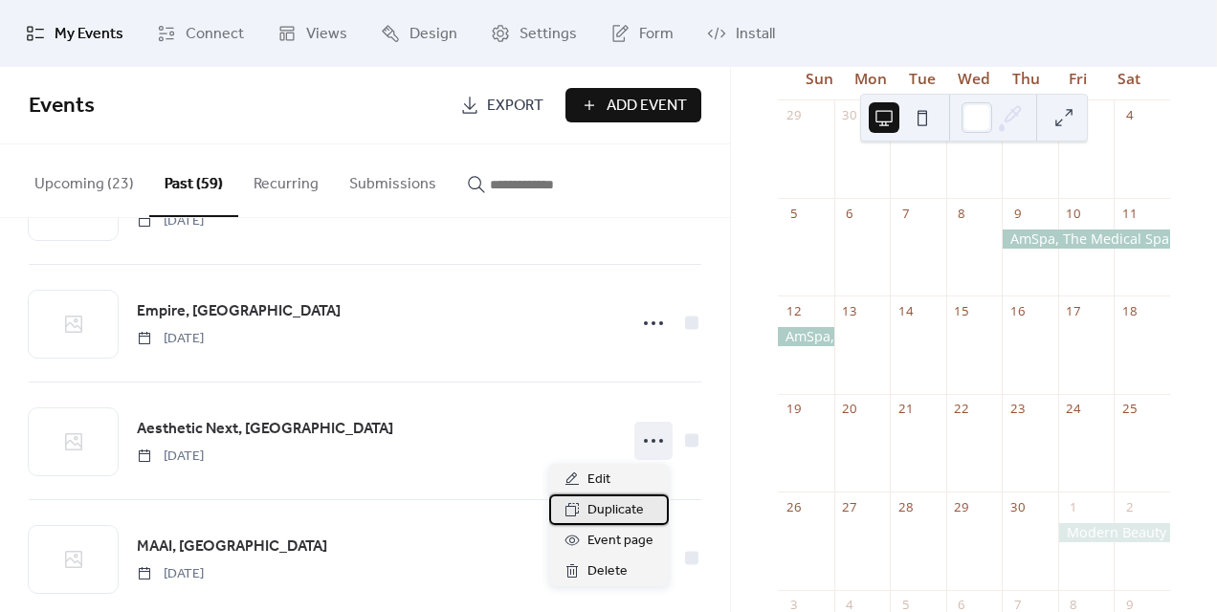
click at [629, 505] on span "Duplicate" at bounding box center [615, 510] width 56 height 23
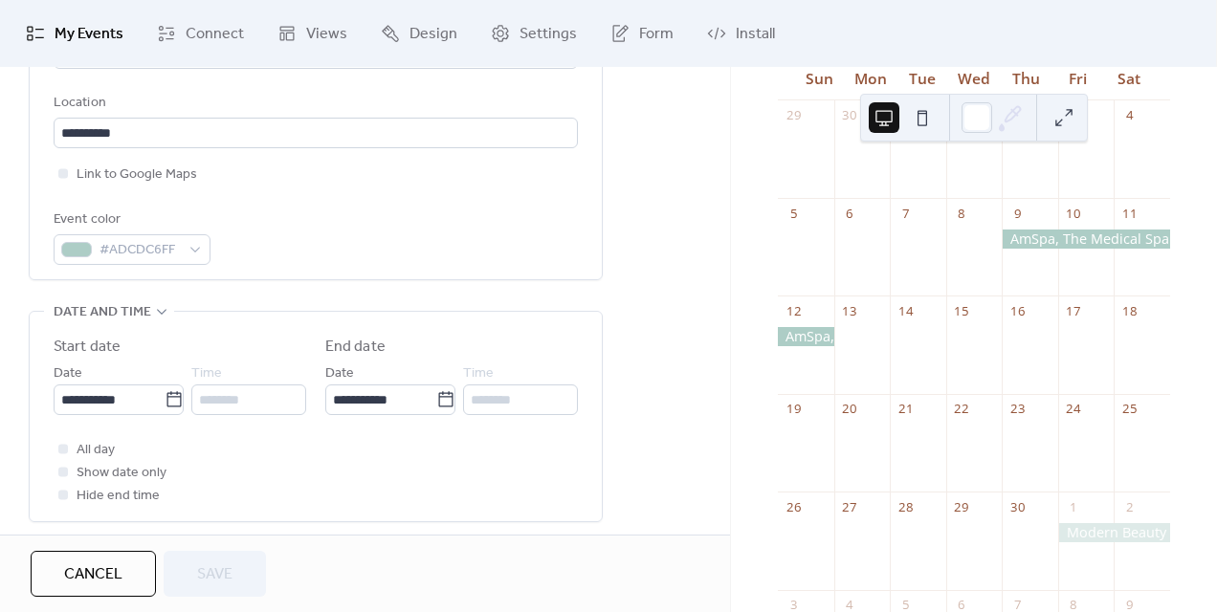
scroll to position [445, 0]
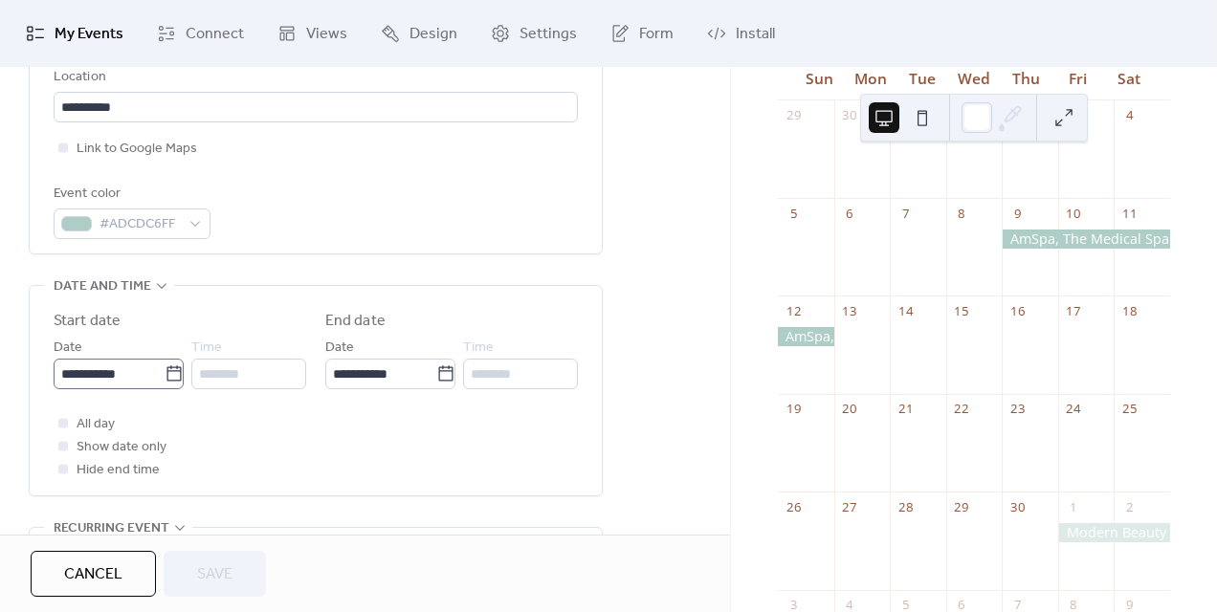
click at [166, 367] on icon at bounding box center [173, 373] width 14 height 15
click at [165, 367] on input "**********" at bounding box center [109, 374] width 111 height 31
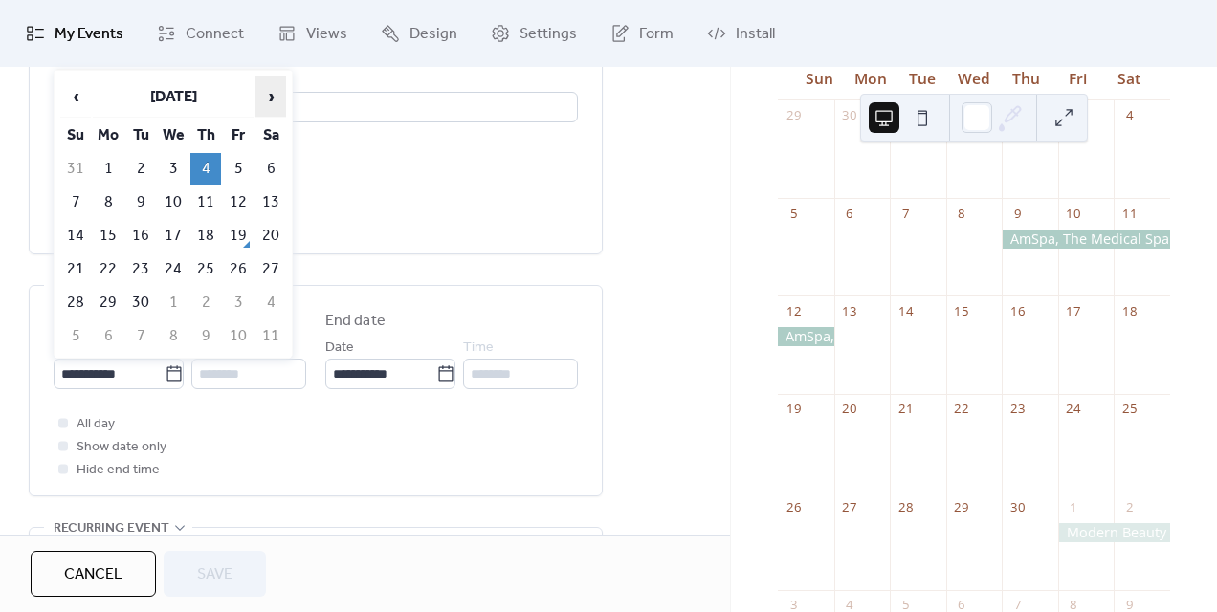
click at [265, 103] on span "›" at bounding box center [270, 97] width 29 height 38
click at [267, 100] on span "›" at bounding box center [270, 97] width 29 height 38
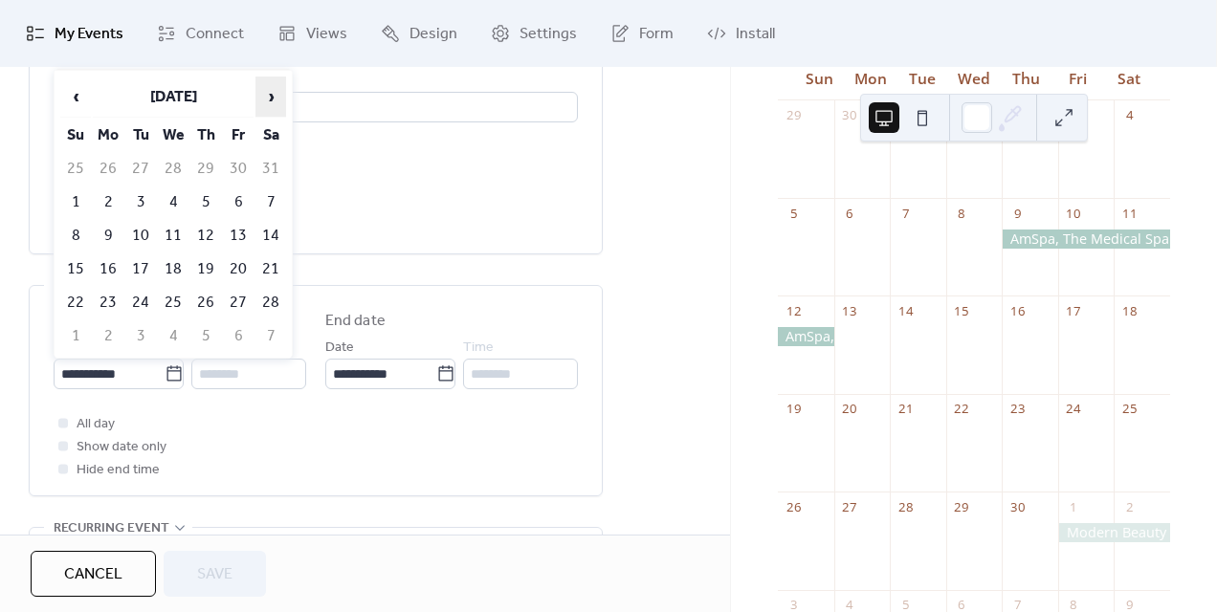
click at [267, 100] on span "›" at bounding box center [270, 97] width 29 height 38
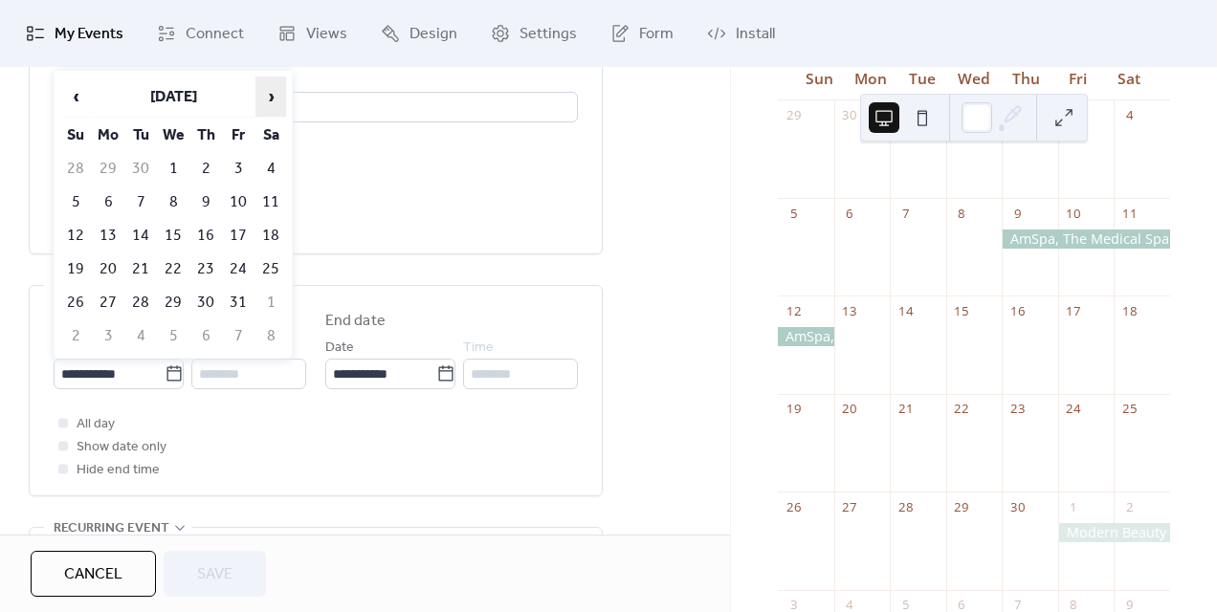
click at [267, 100] on span "›" at bounding box center [270, 97] width 29 height 38
click at [210, 201] on td "10" at bounding box center [205, 203] width 31 height 32
type input "**********"
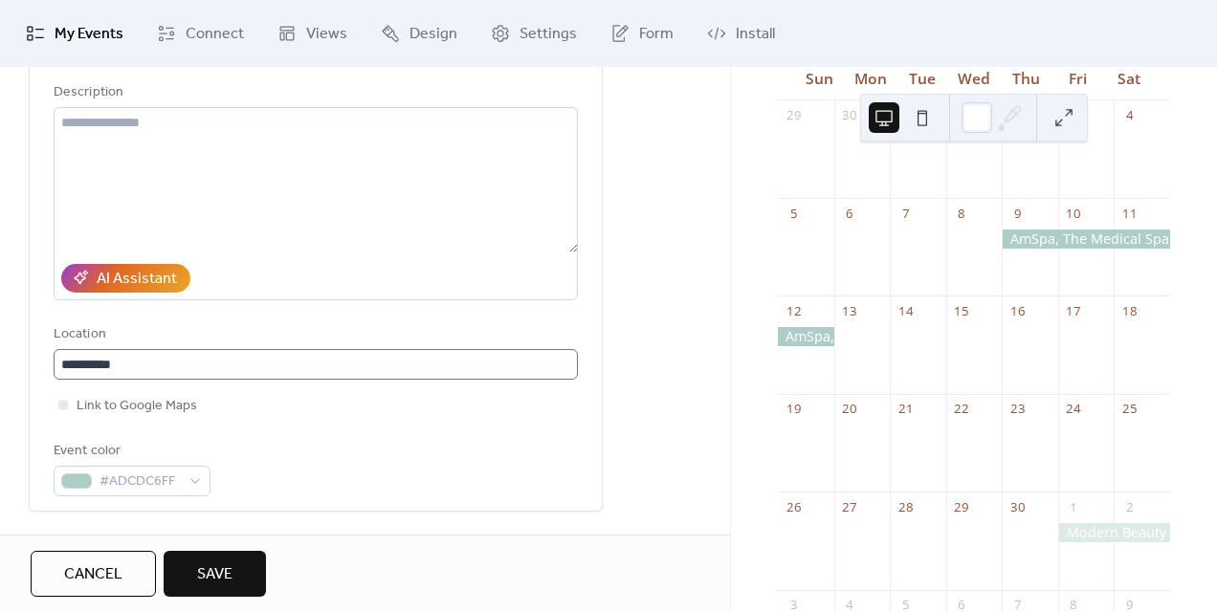
scroll to position [184, 0]
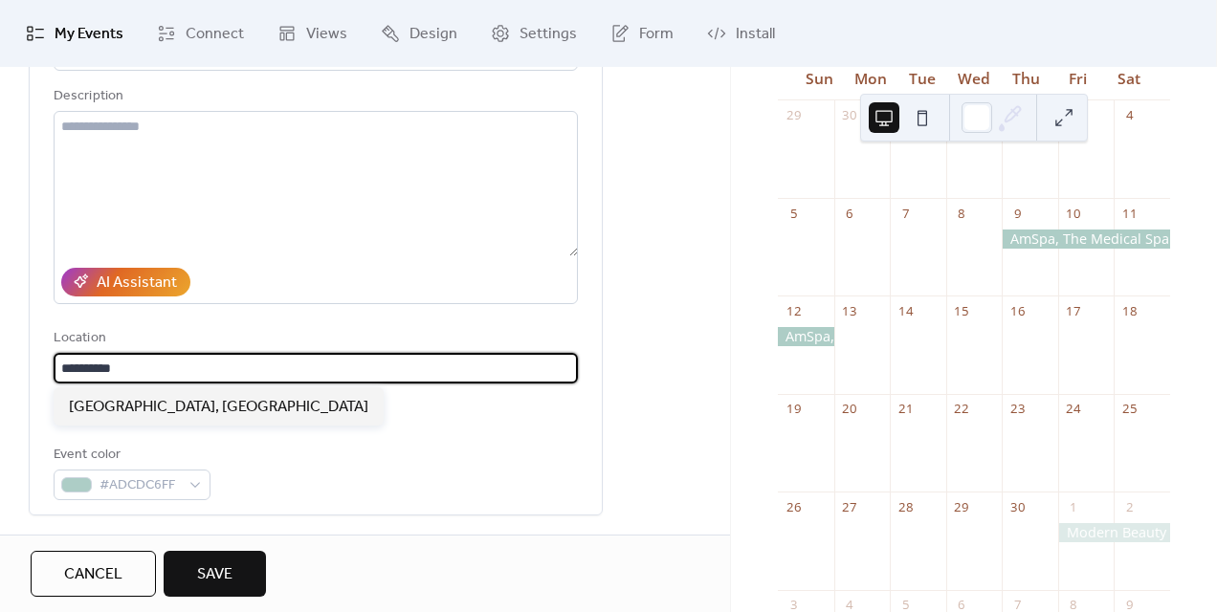
click at [255, 372] on input "**********" at bounding box center [316, 368] width 524 height 31
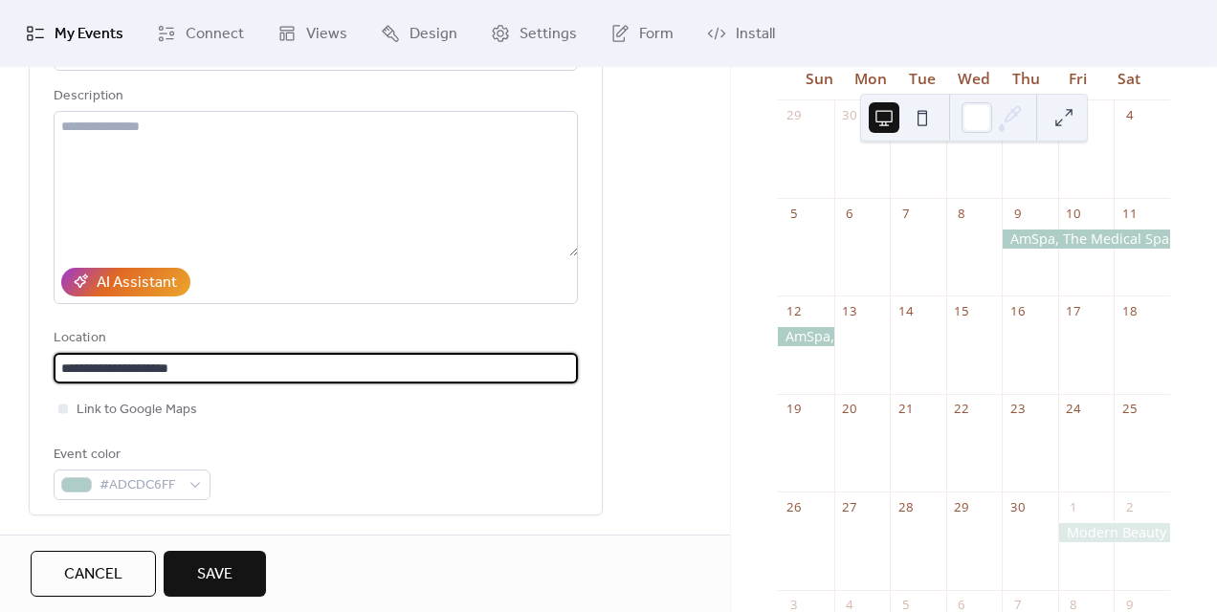
type input "**********"
click at [216, 565] on span "Save" at bounding box center [214, 575] width 35 height 23
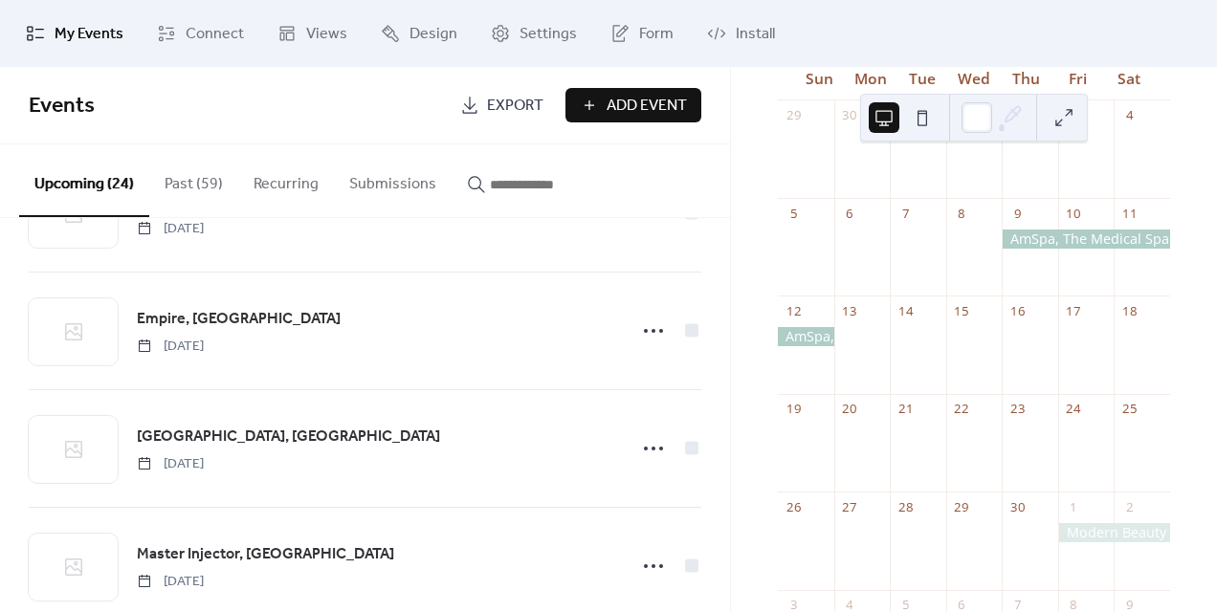
scroll to position [564, 0]
